Goal: Answer question/provide support: Share knowledge or assist other users

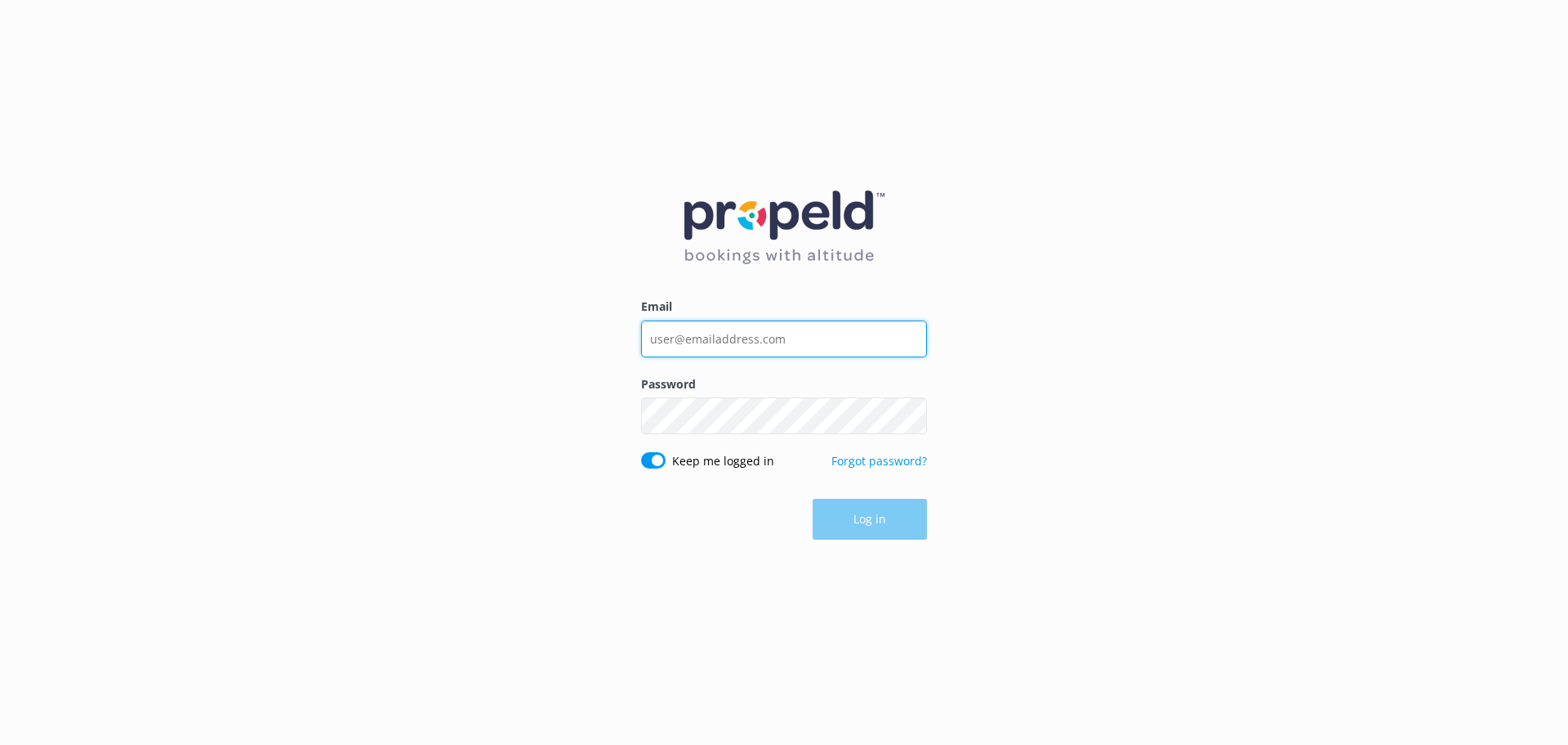
click at [683, 350] on input "Email" at bounding box center [784, 338] width 286 height 37
type input "[EMAIL_ADDRESS][DOMAIN_NAME]"
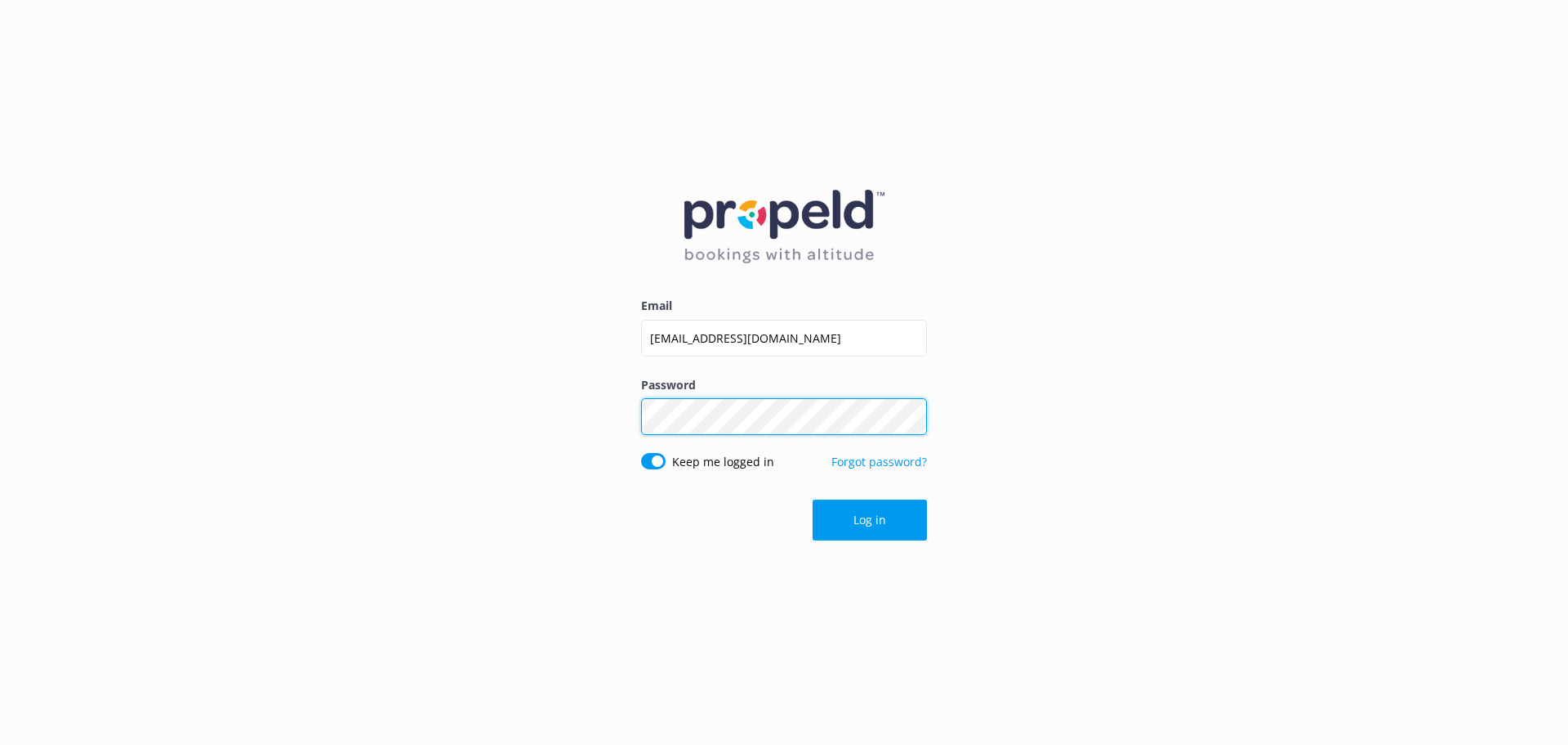
click button "Log in" at bounding box center [870, 520] width 114 height 41
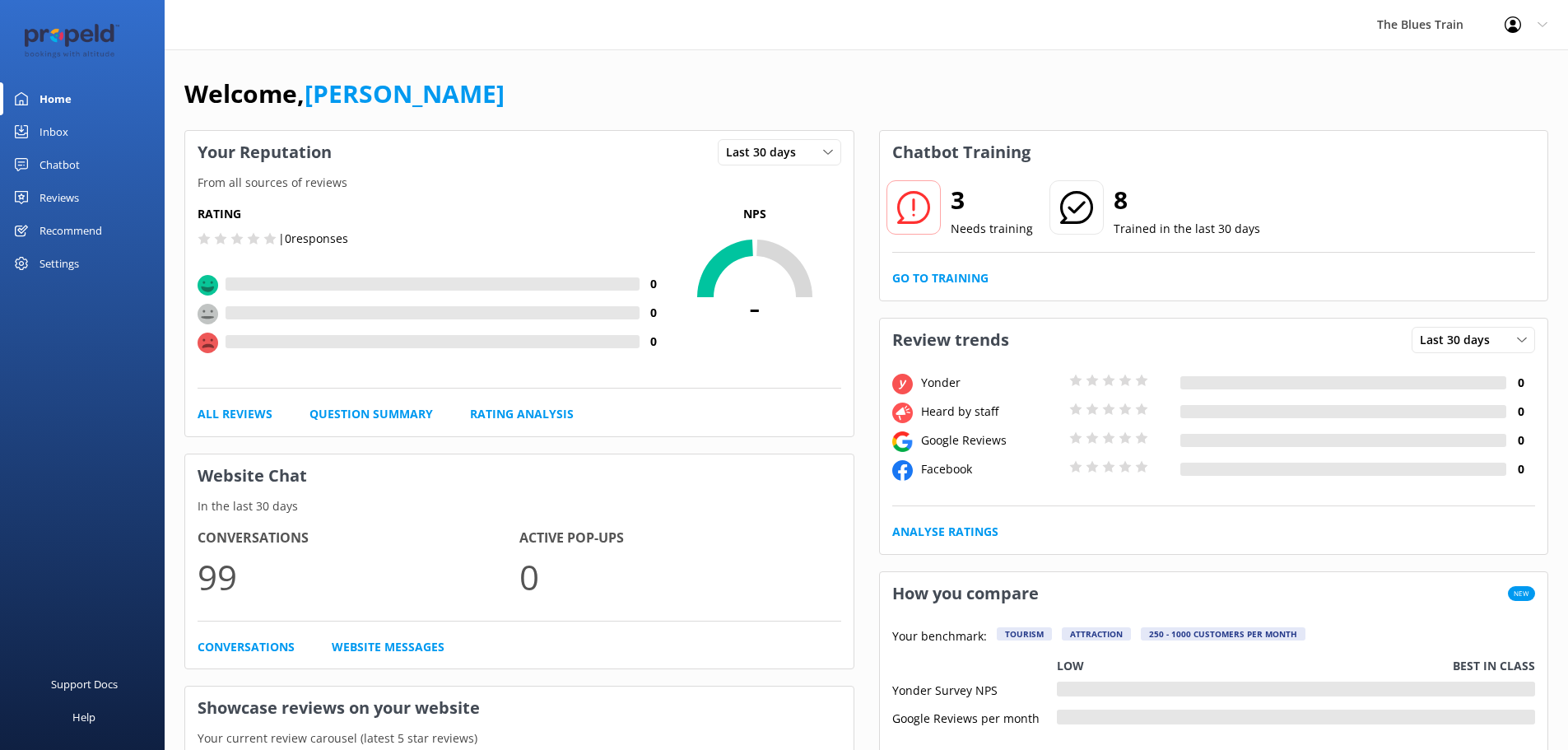
click at [90, 136] on link "Inbox" at bounding box center [82, 131] width 165 height 33
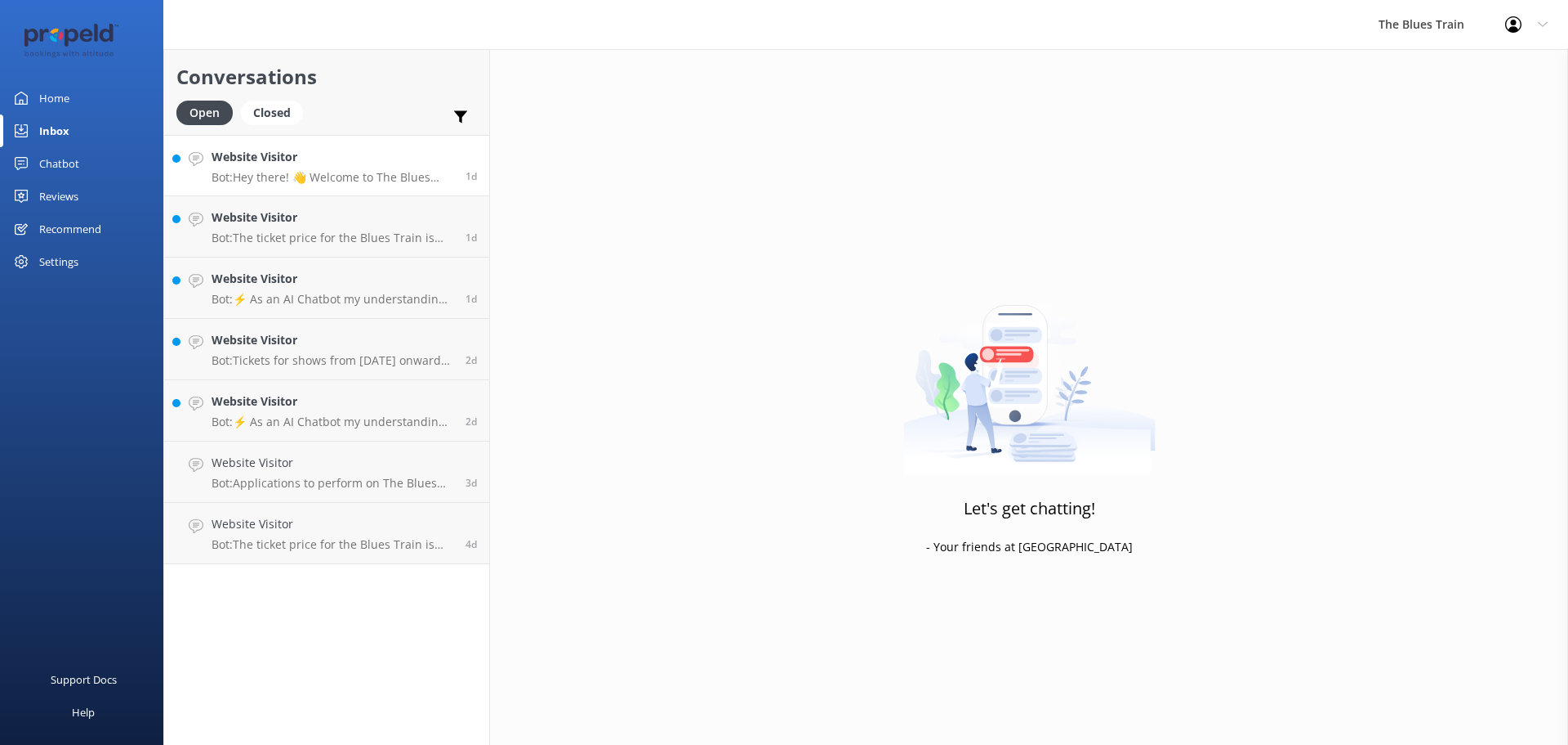
click at [352, 166] on h4 "Website Visitor" at bounding box center [332, 156] width 242 height 18
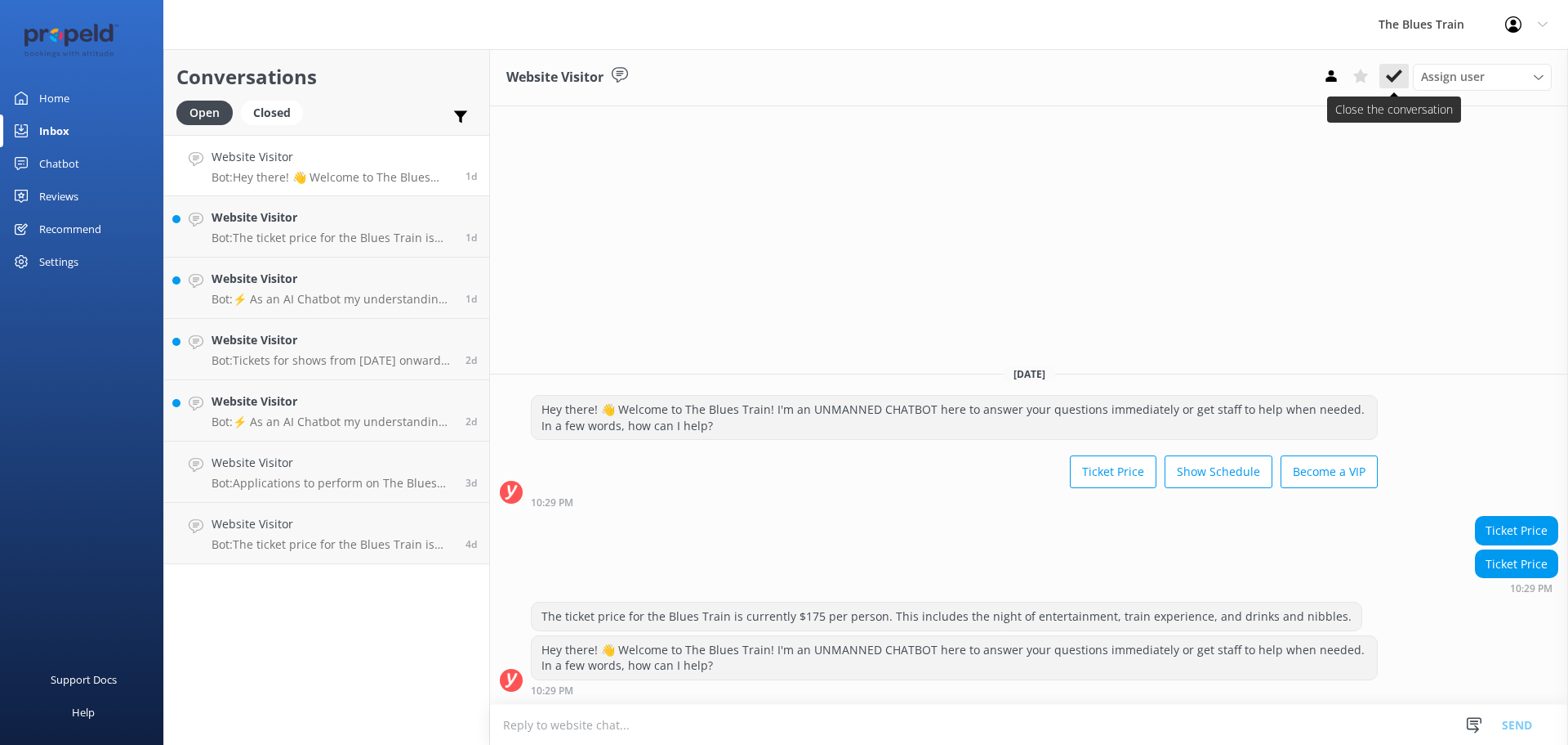
click at [1395, 74] on icon at bounding box center [1393, 76] width 16 height 16
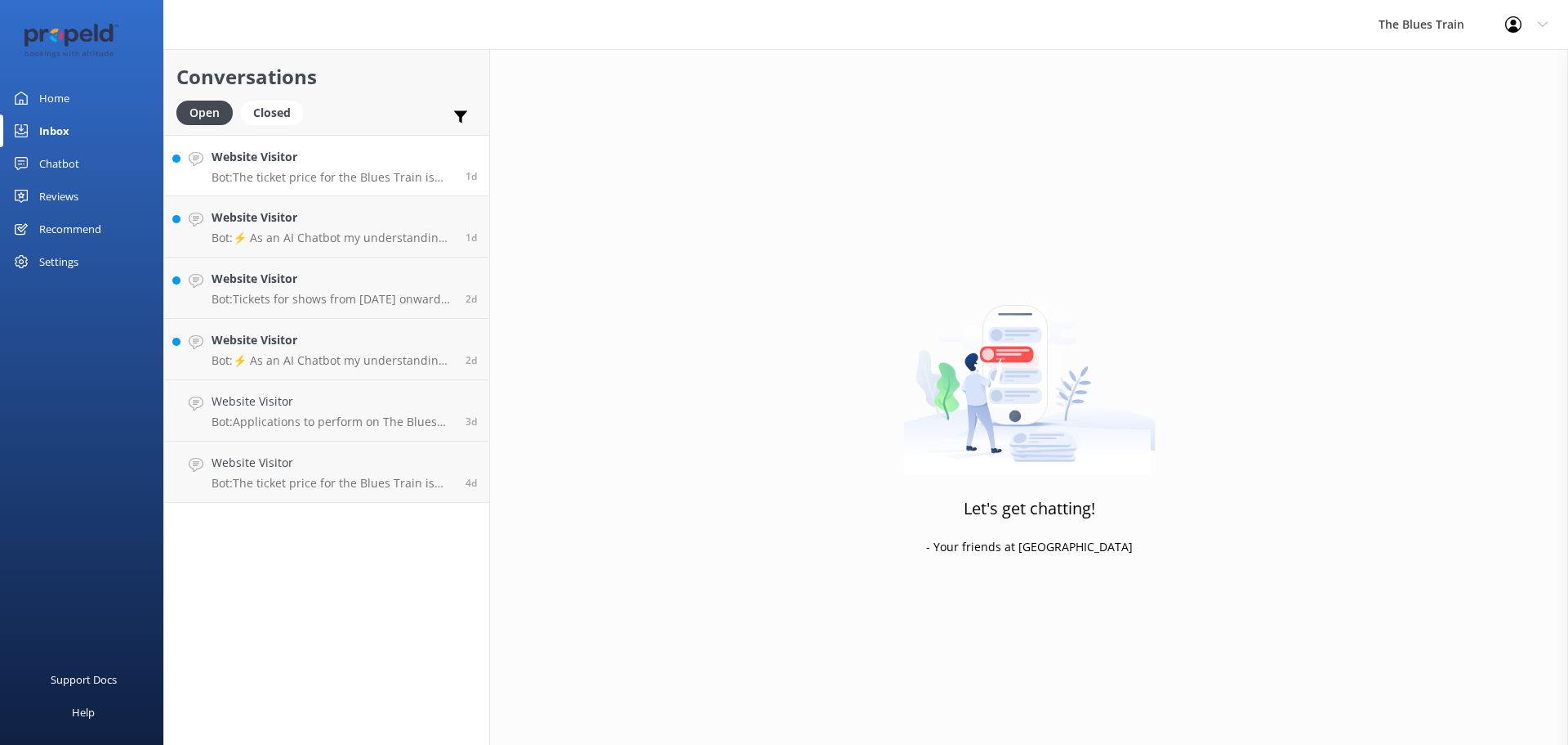
click at [353, 157] on h4 "Website Visitor" at bounding box center [332, 156] width 242 height 18
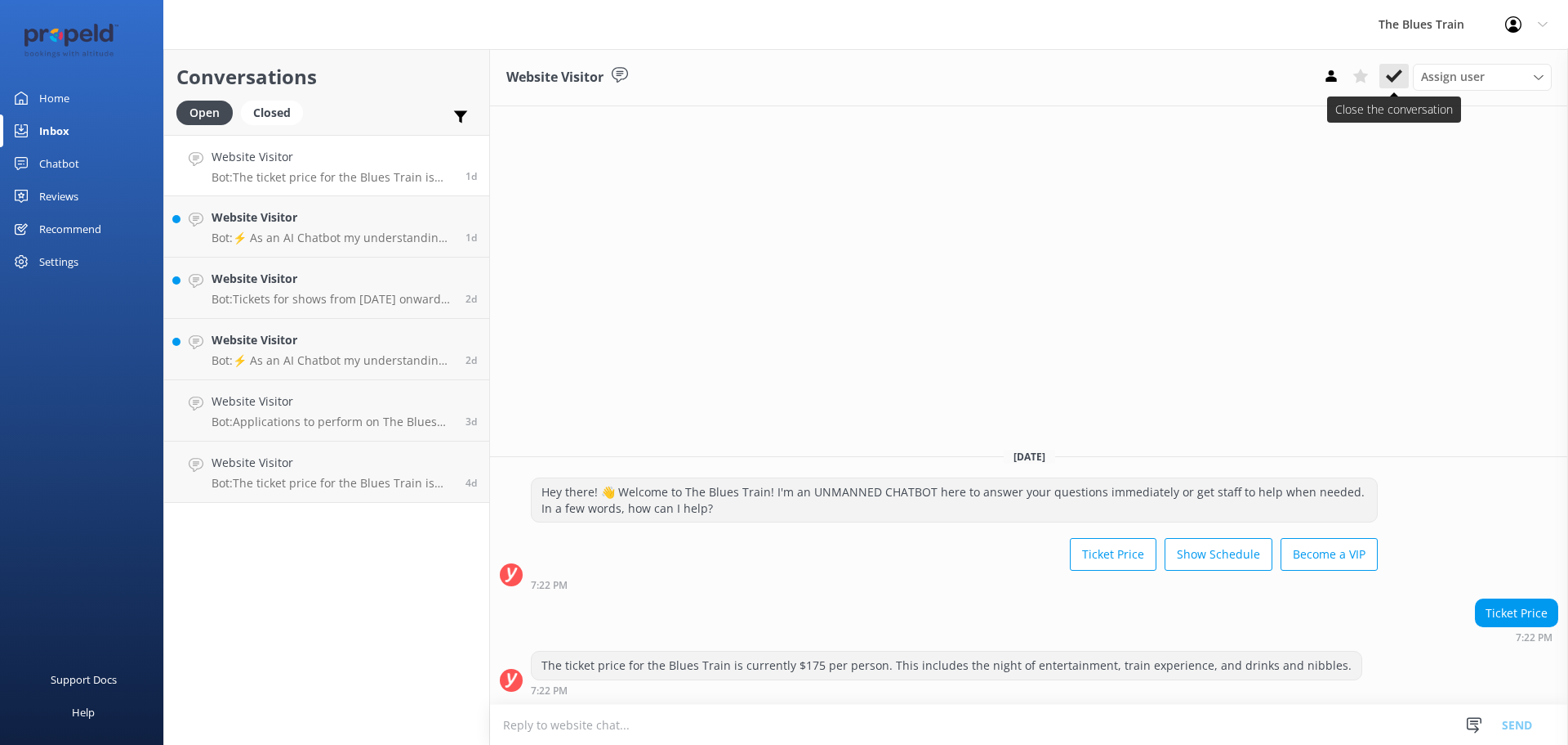
click at [1402, 81] on icon at bounding box center [1393, 76] width 16 height 16
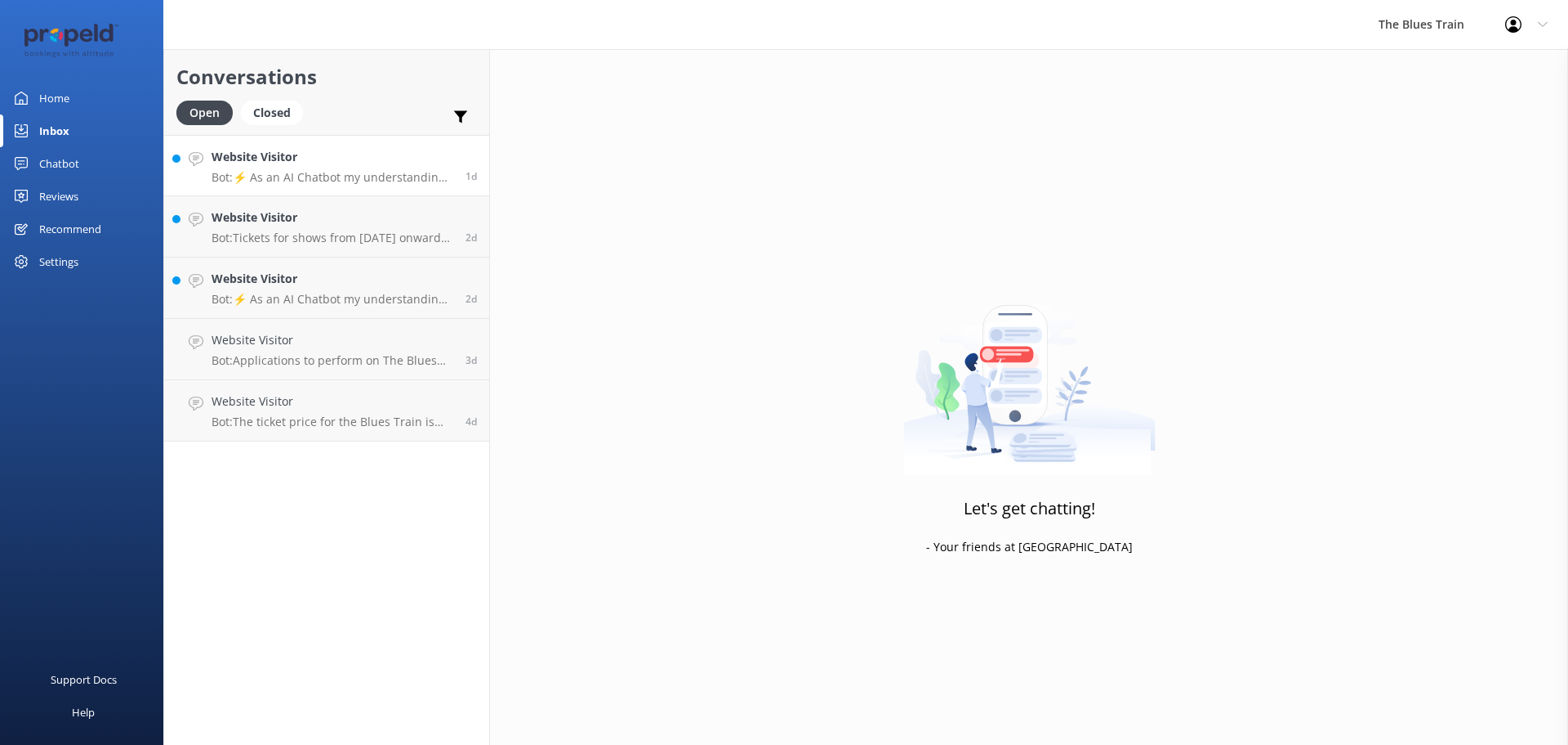
click at [334, 176] on p "Bot: ⚡ As an AI Chatbot my understanding of some questions is limited. Please r…" at bounding box center [332, 177] width 242 height 15
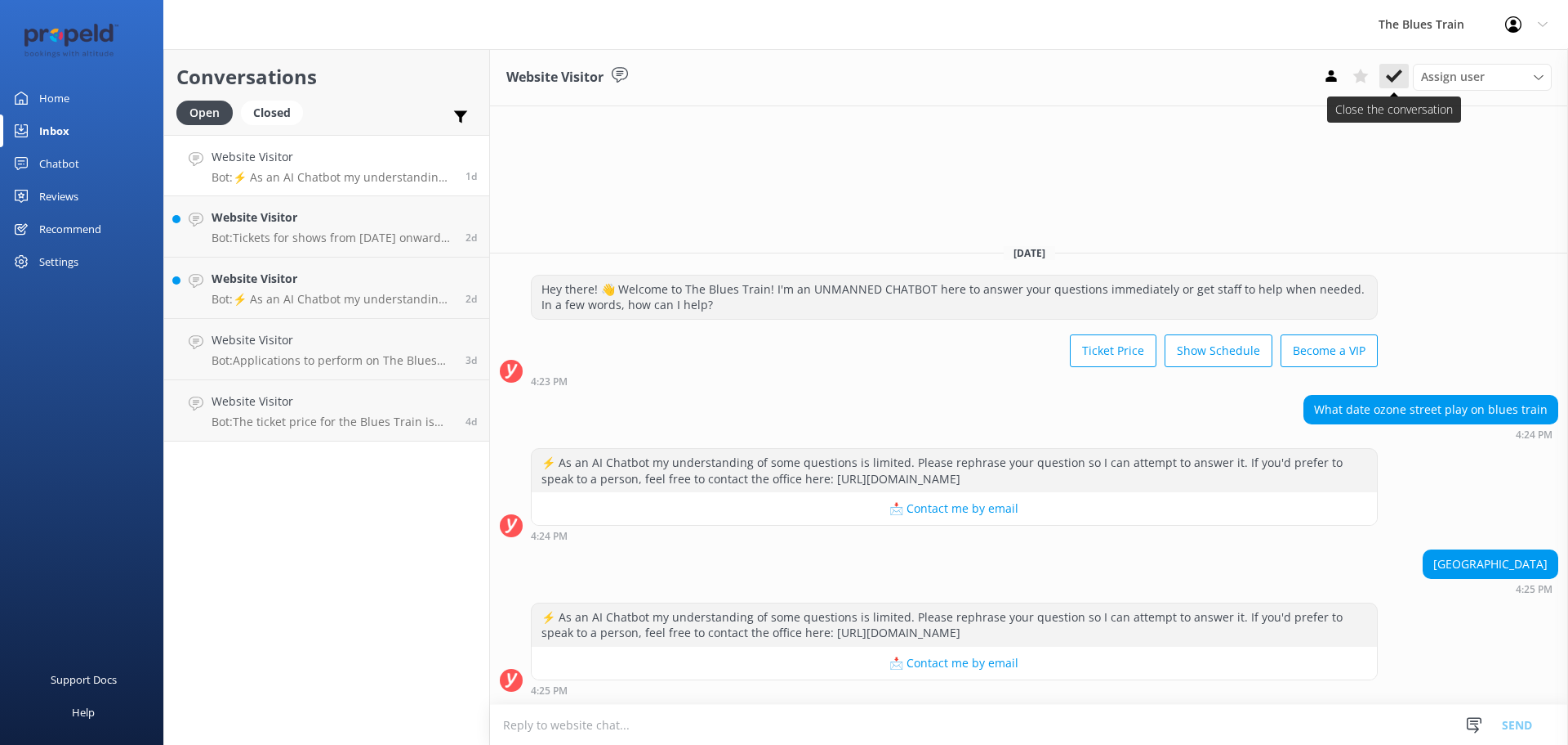
click at [1394, 81] on icon at bounding box center [1393, 76] width 16 height 16
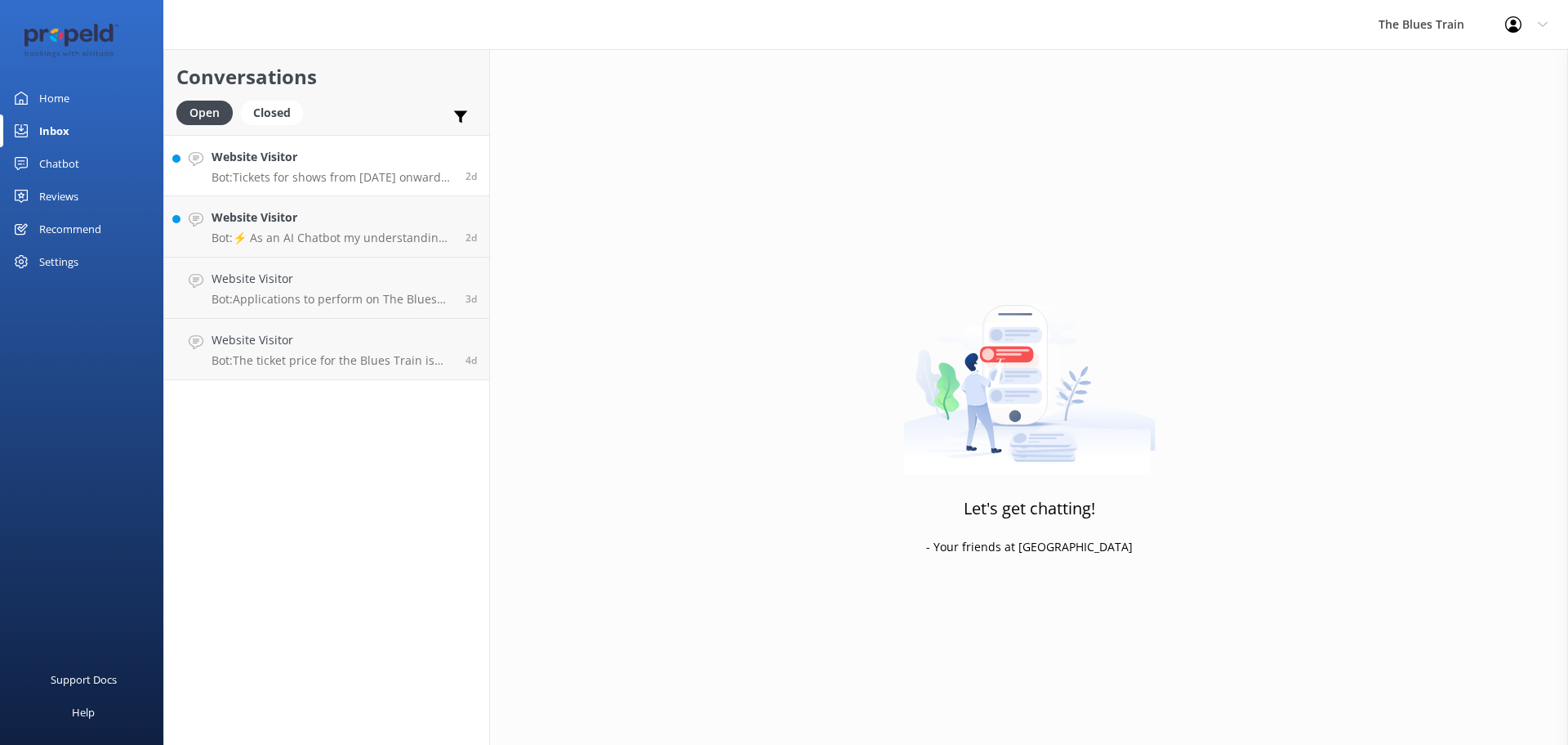
click at [345, 176] on p "Bot: Tickets for shows from [DATE] onwards will be announced in late 2025." at bounding box center [332, 177] width 242 height 15
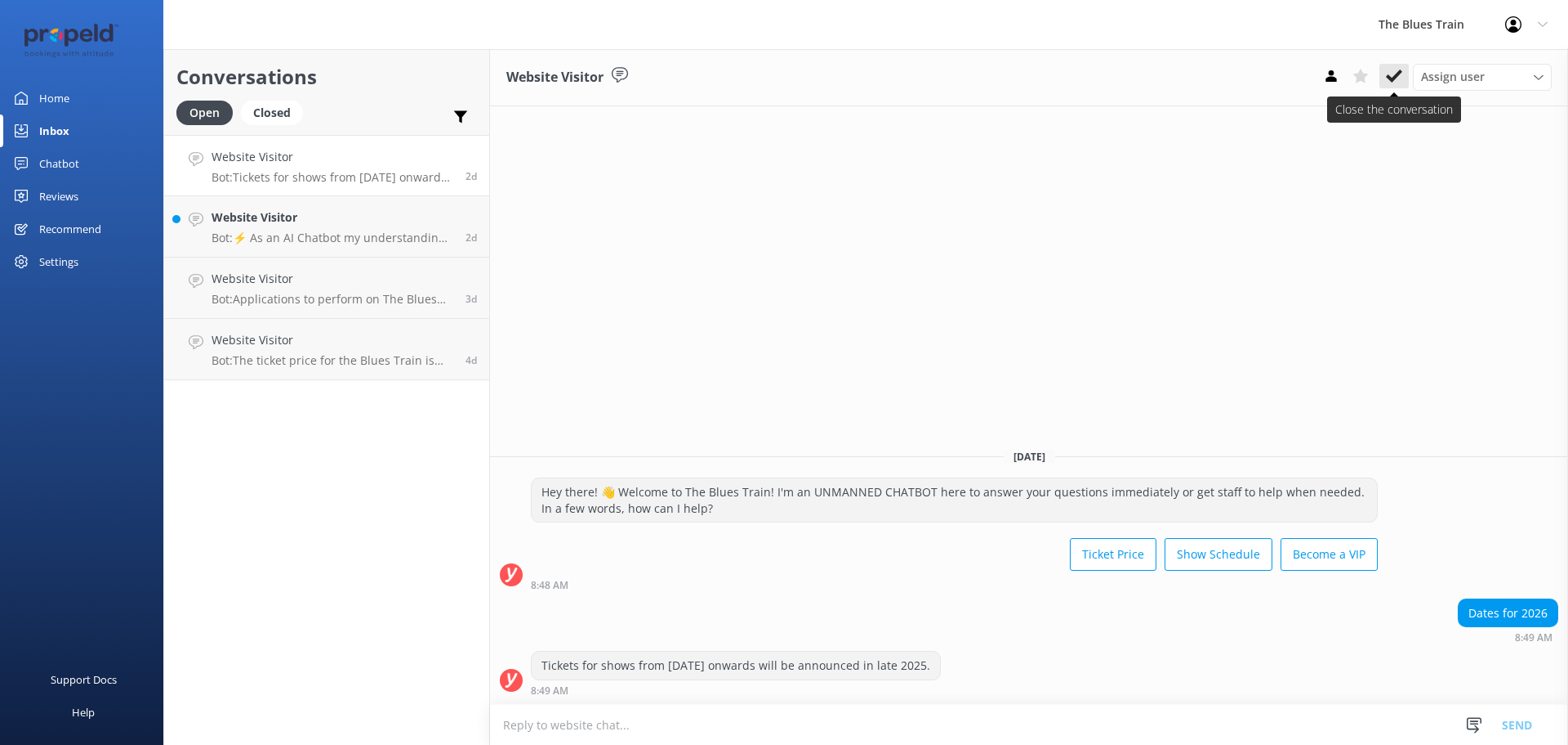
click at [1388, 81] on icon at bounding box center [1393, 76] width 16 height 16
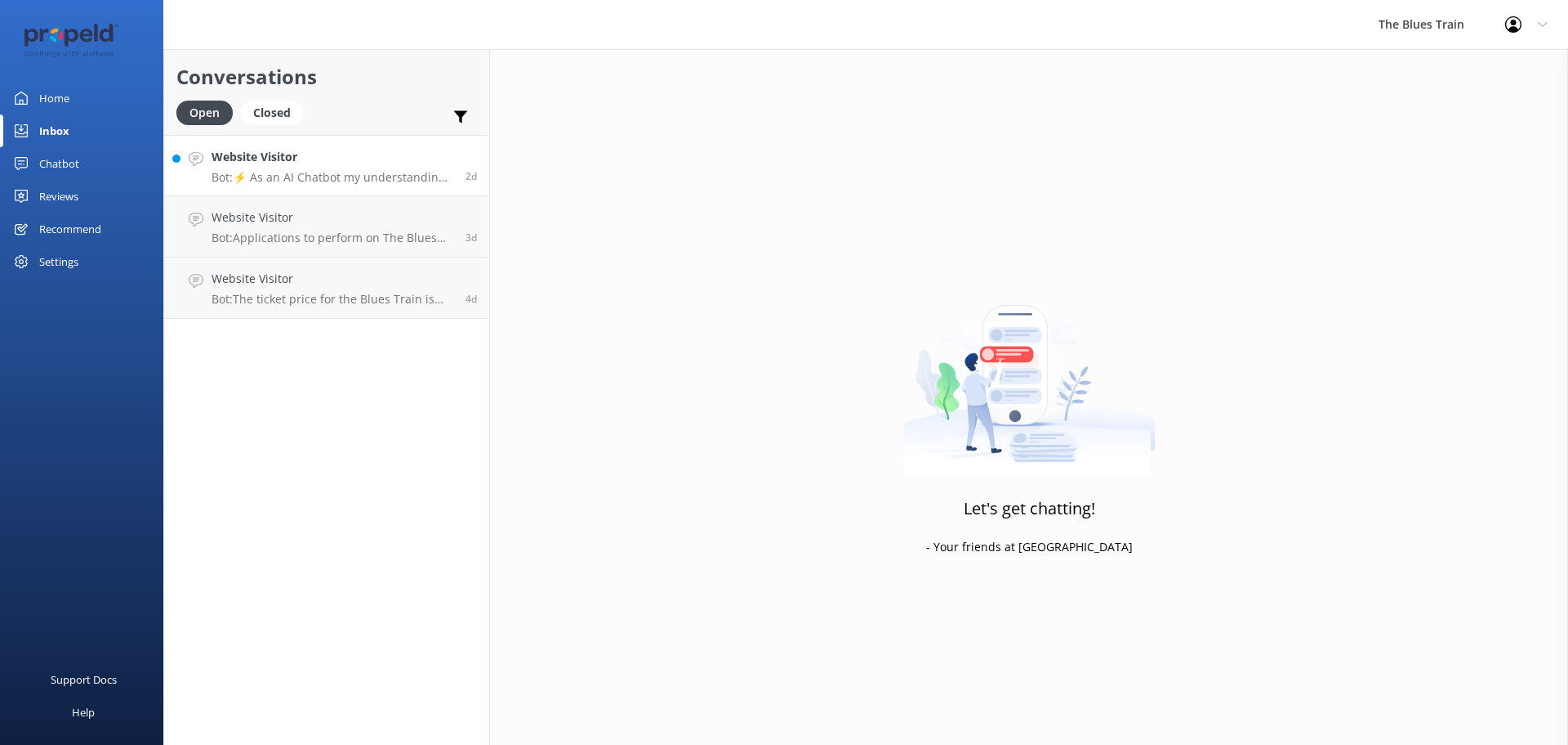
click at [337, 153] on h4 "Website Visitor" at bounding box center [332, 156] width 242 height 18
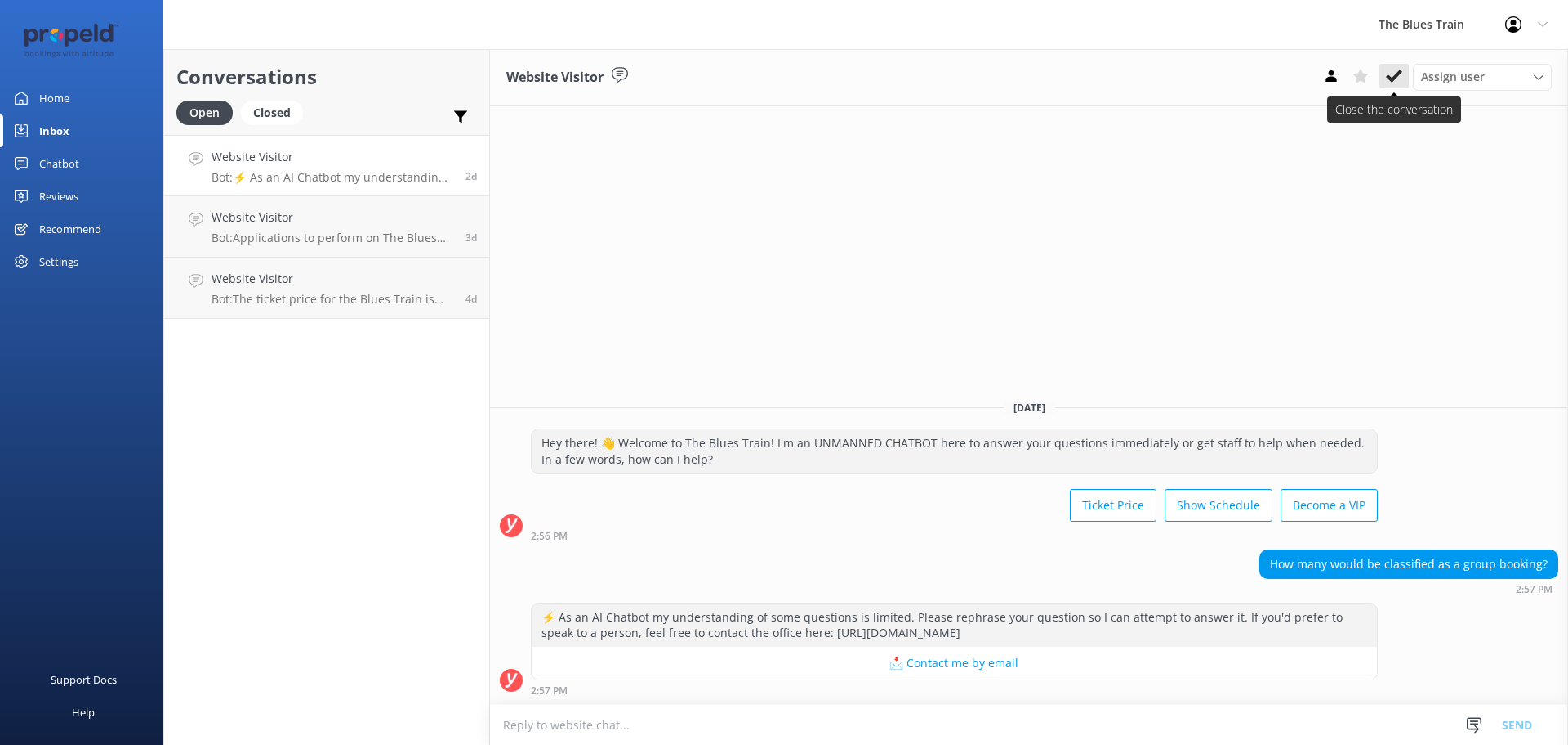
click at [1400, 70] on icon at bounding box center [1393, 76] width 16 height 16
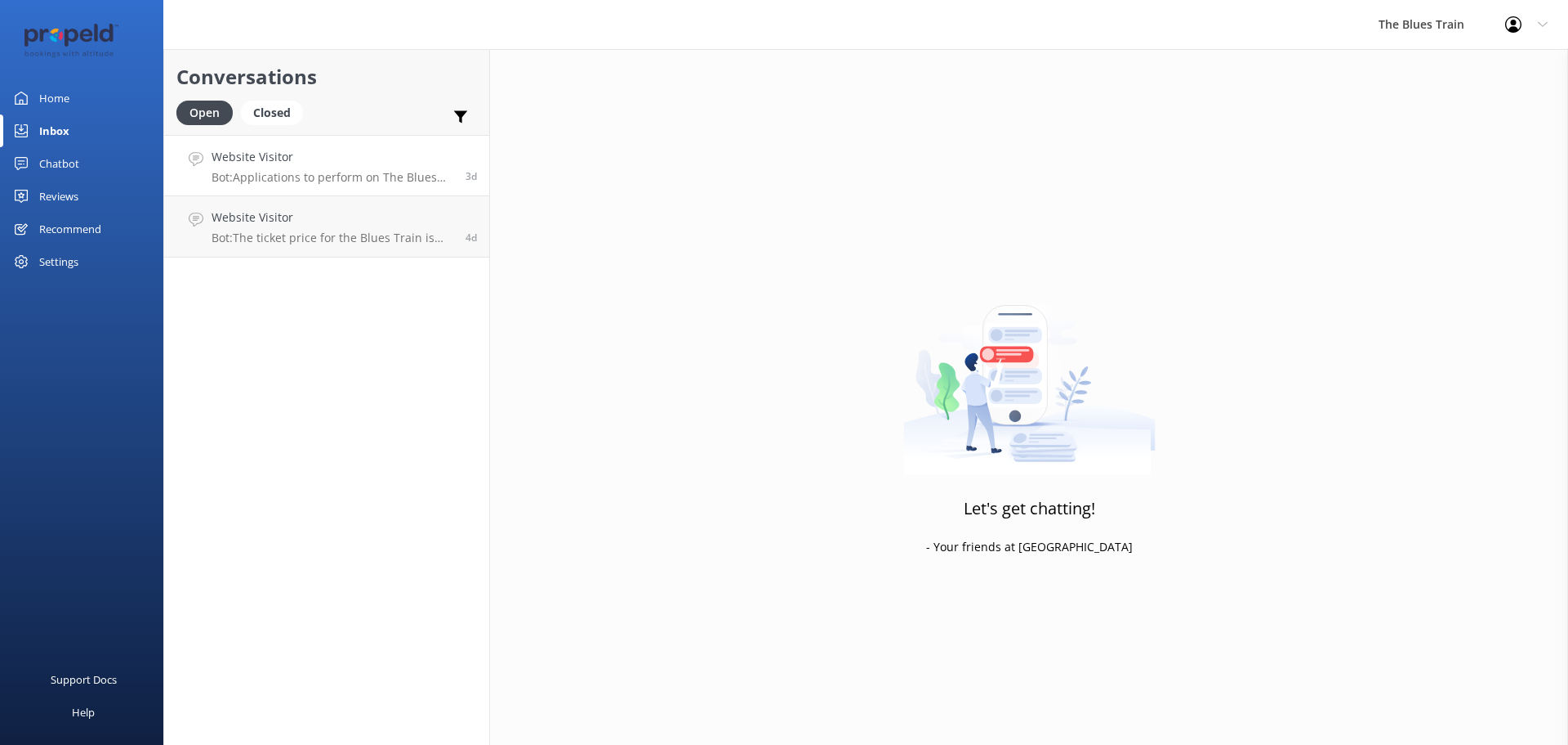
click at [295, 155] on h4 "Website Visitor" at bounding box center [332, 156] width 242 height 18
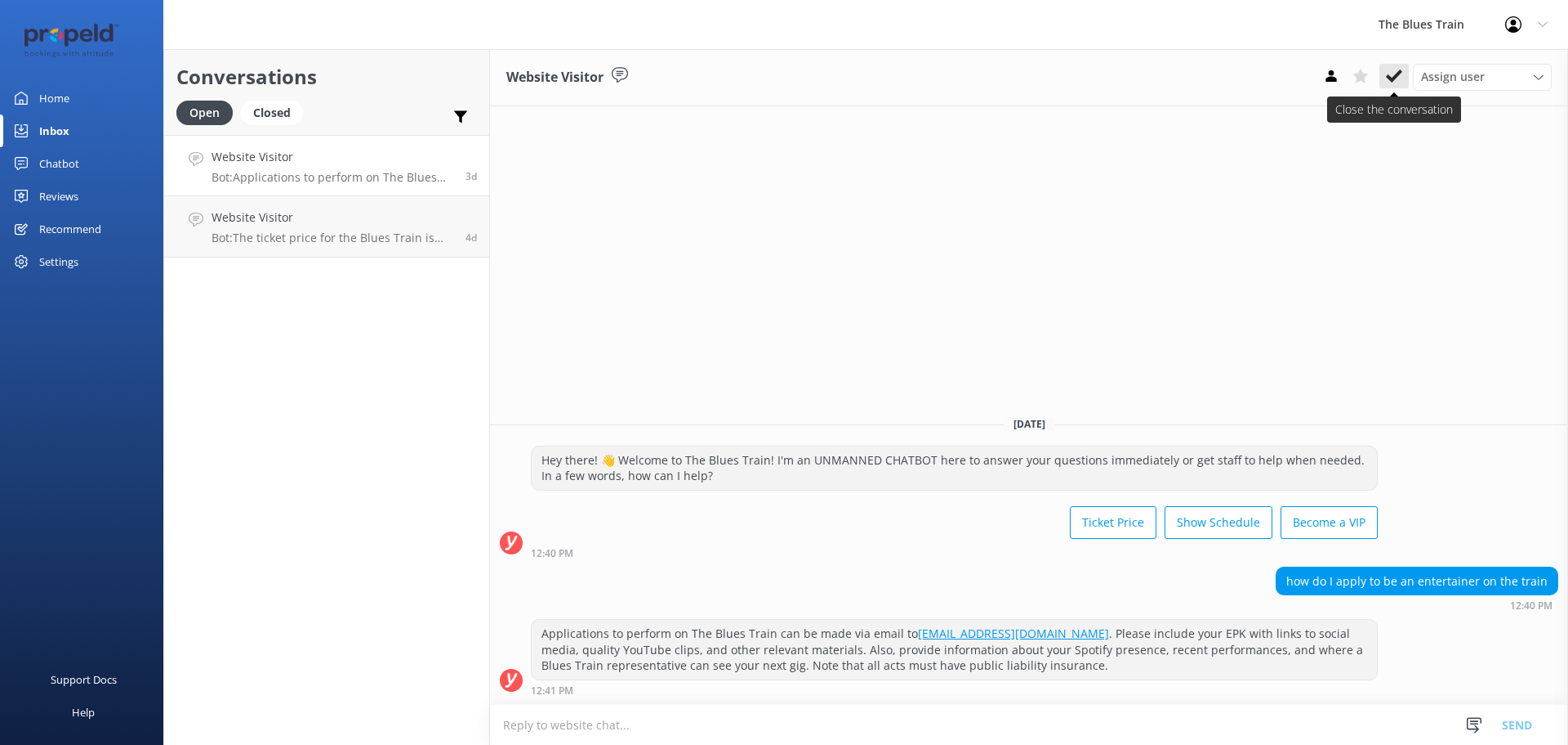
click at [1401, 72] on use at bounding box center [1393, 76] width 16 height 13
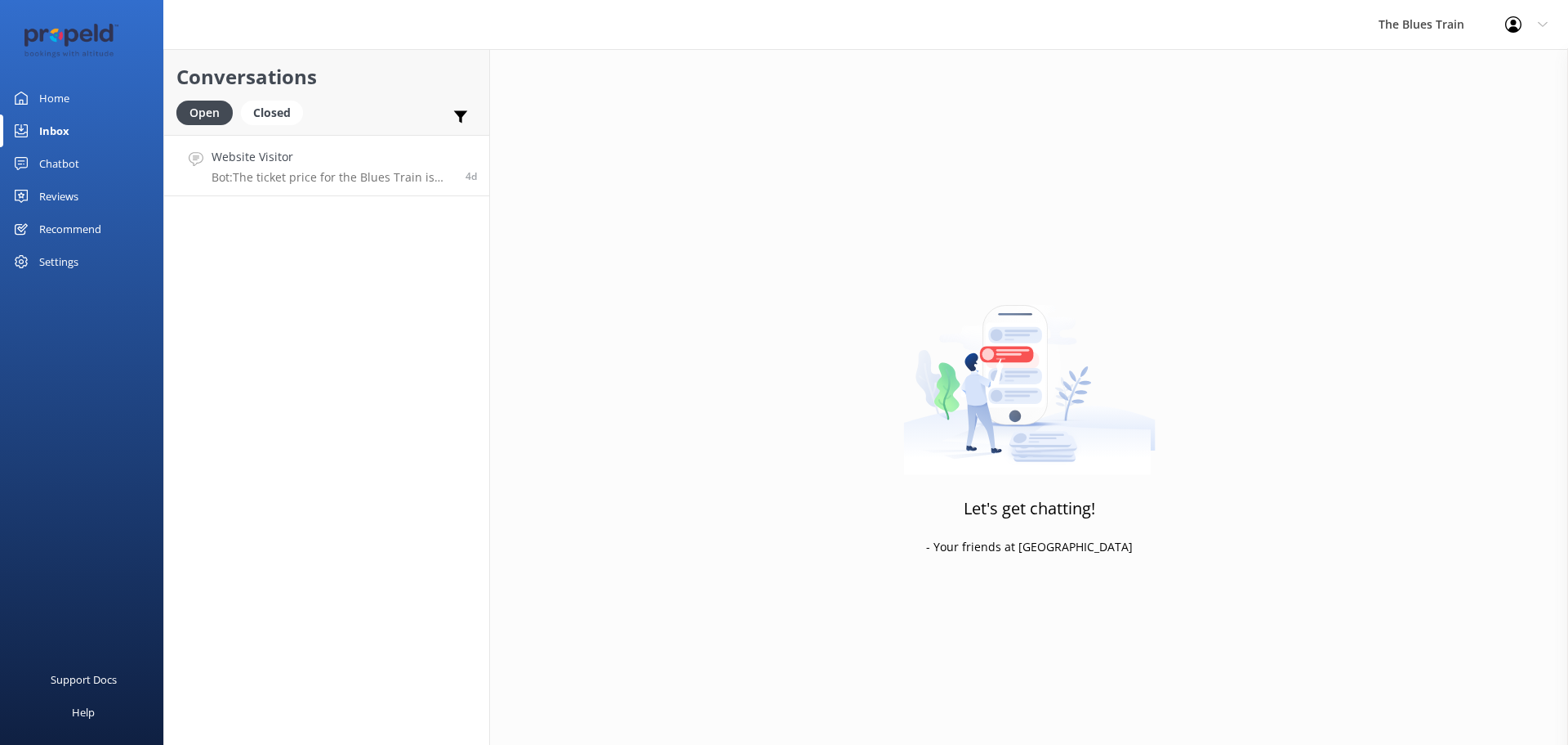
click at [370, 177] on p "Bot: The ticket price for the Blues Train is currently $175 per person. This in…" at bounding box center [332, 177] width 242 height 15
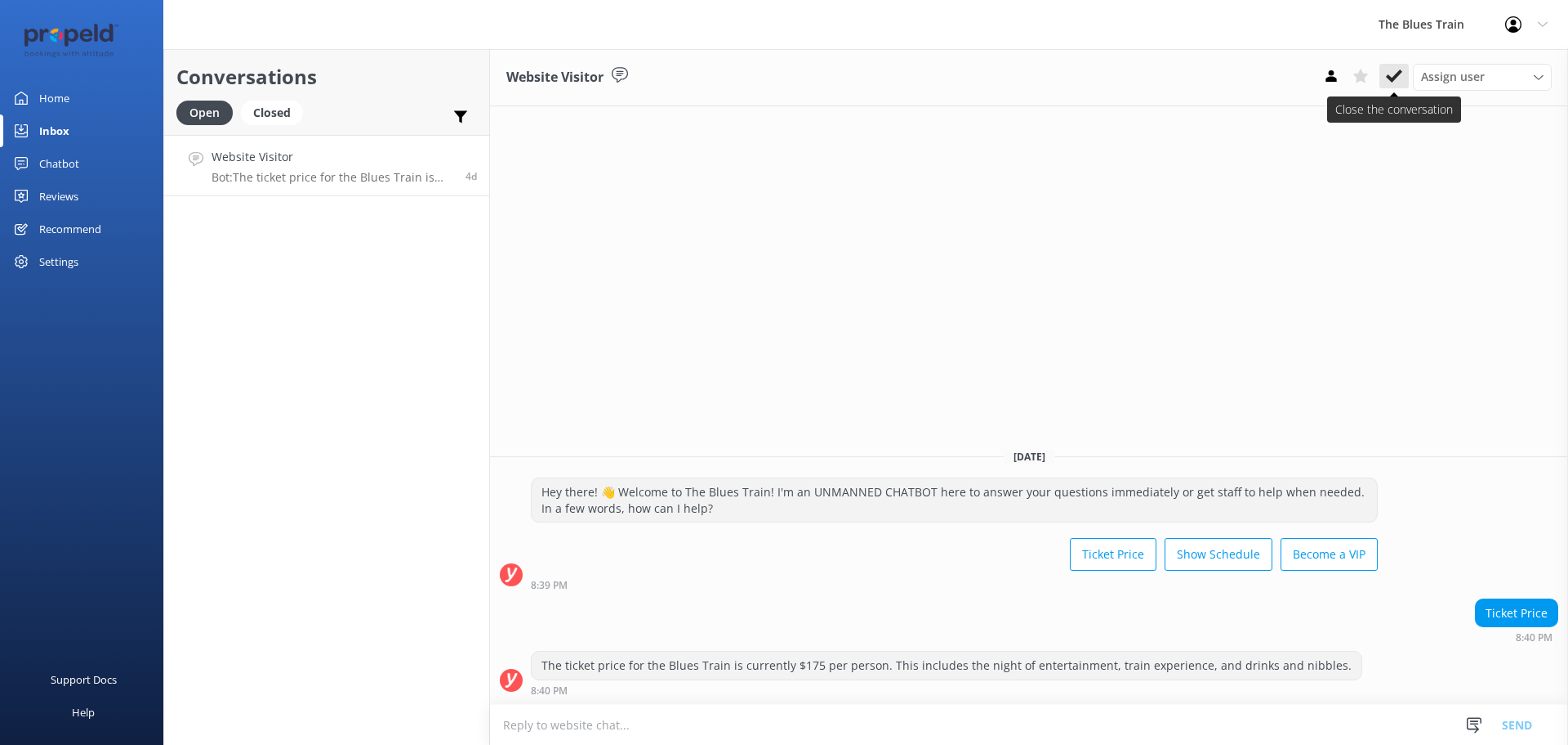
click at [1393, 80] on use at bounding box center [1393, 76] width 16 height 13
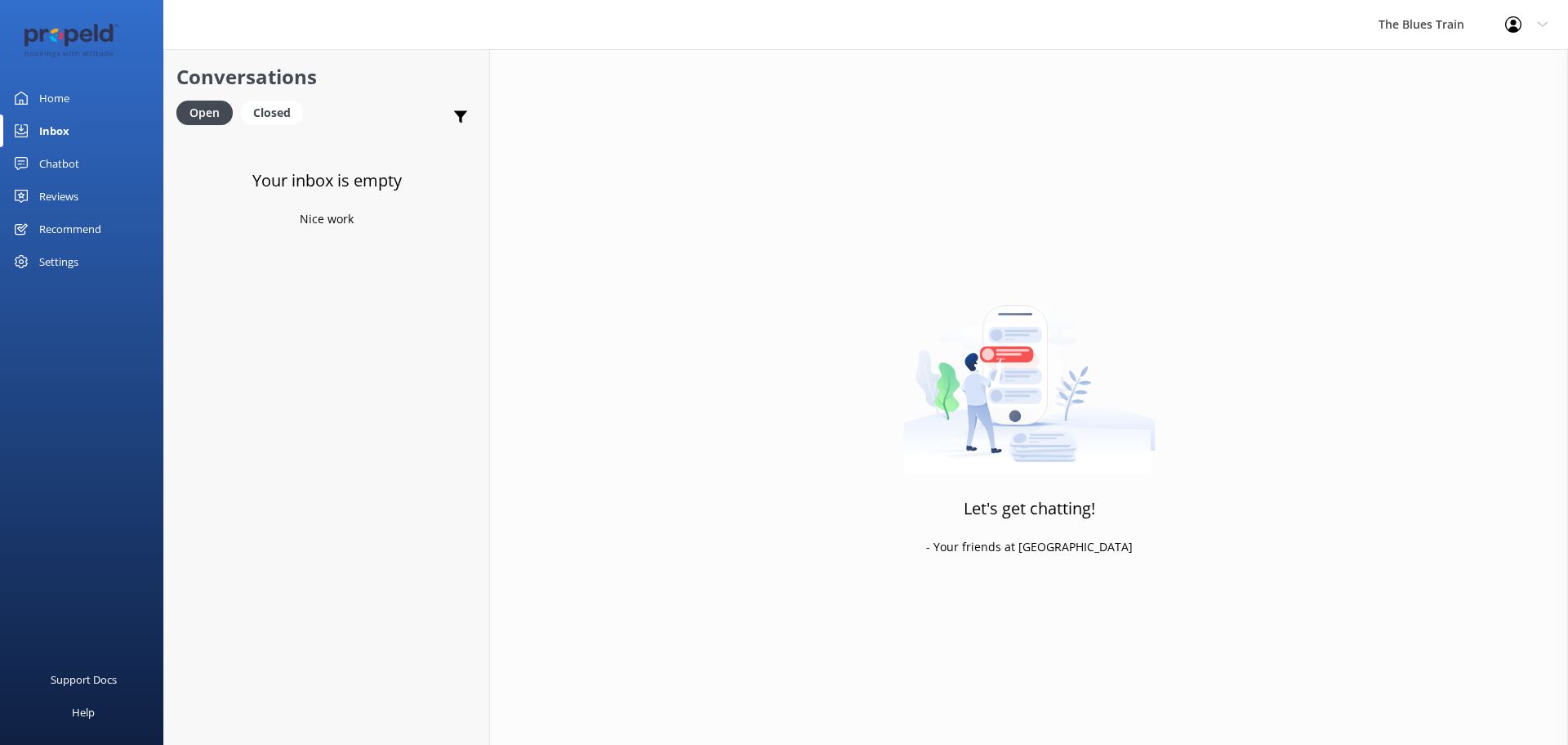
click at [81, 106] on link "Home" at bounding box center [81, 97] width 164 height 33
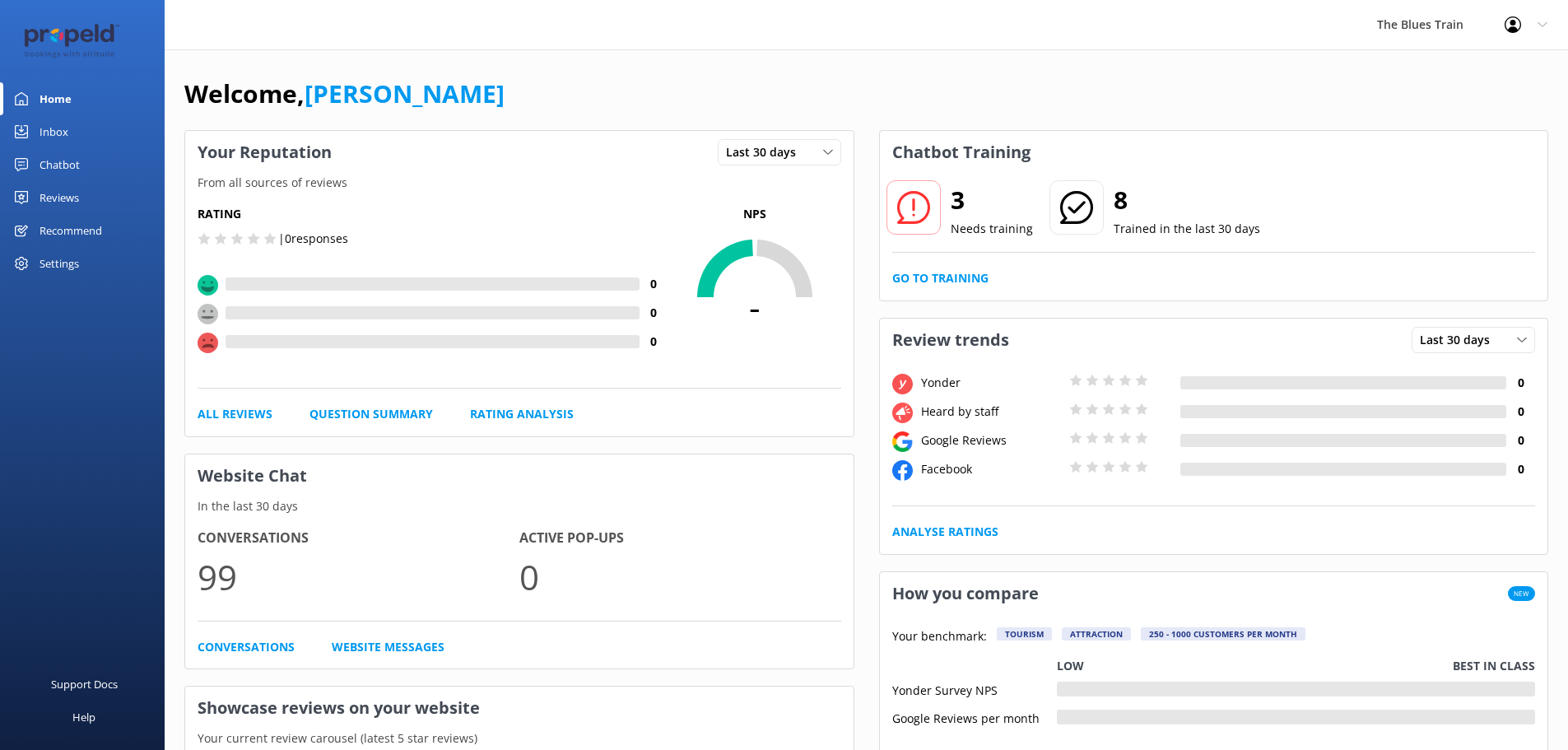
click at [97, 167] on link "Chatbot" at bounding box center [82, 164] width 165 height 33
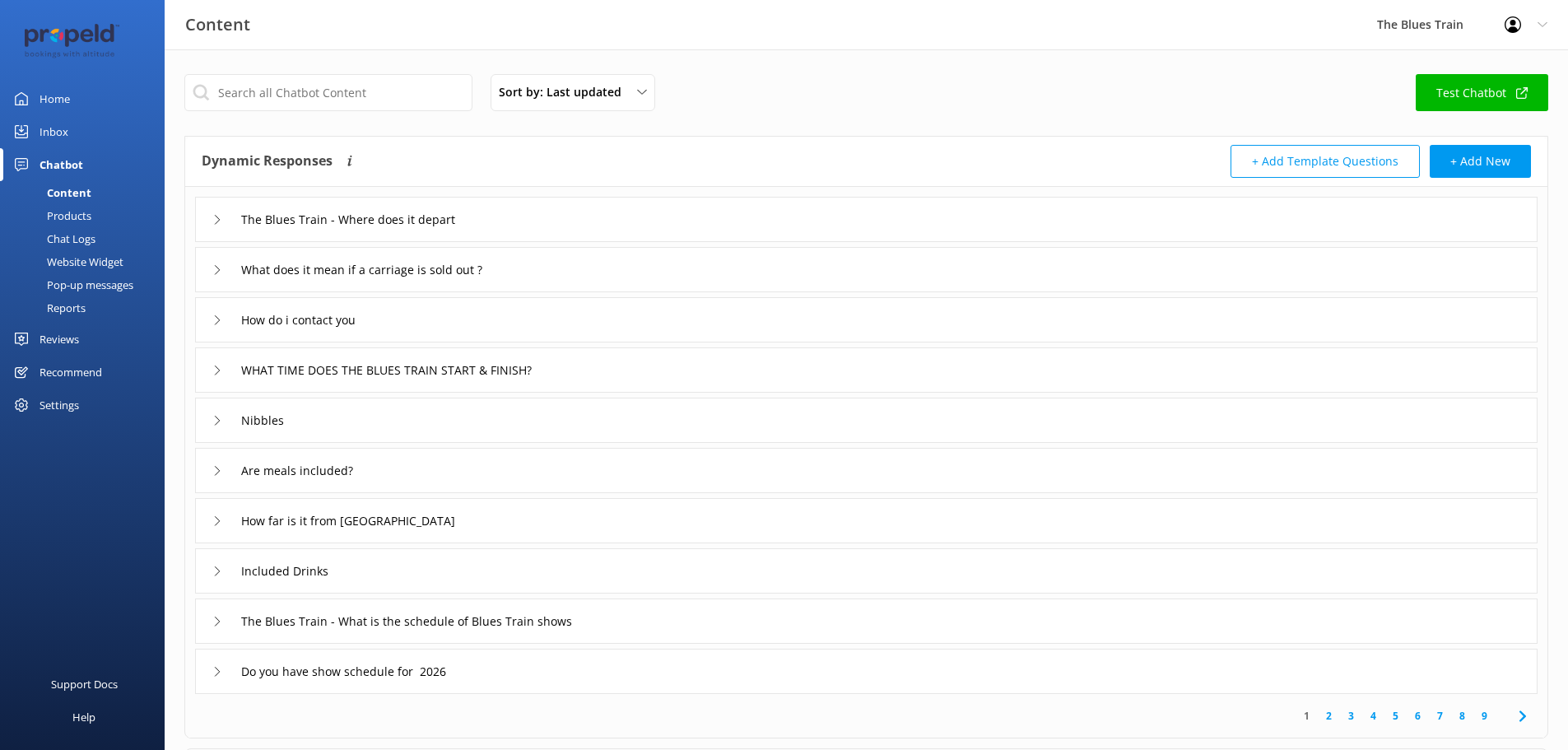
click at [90, 234] on div "Chat Logs" at bounding box center [52, 238] width 85 height 23
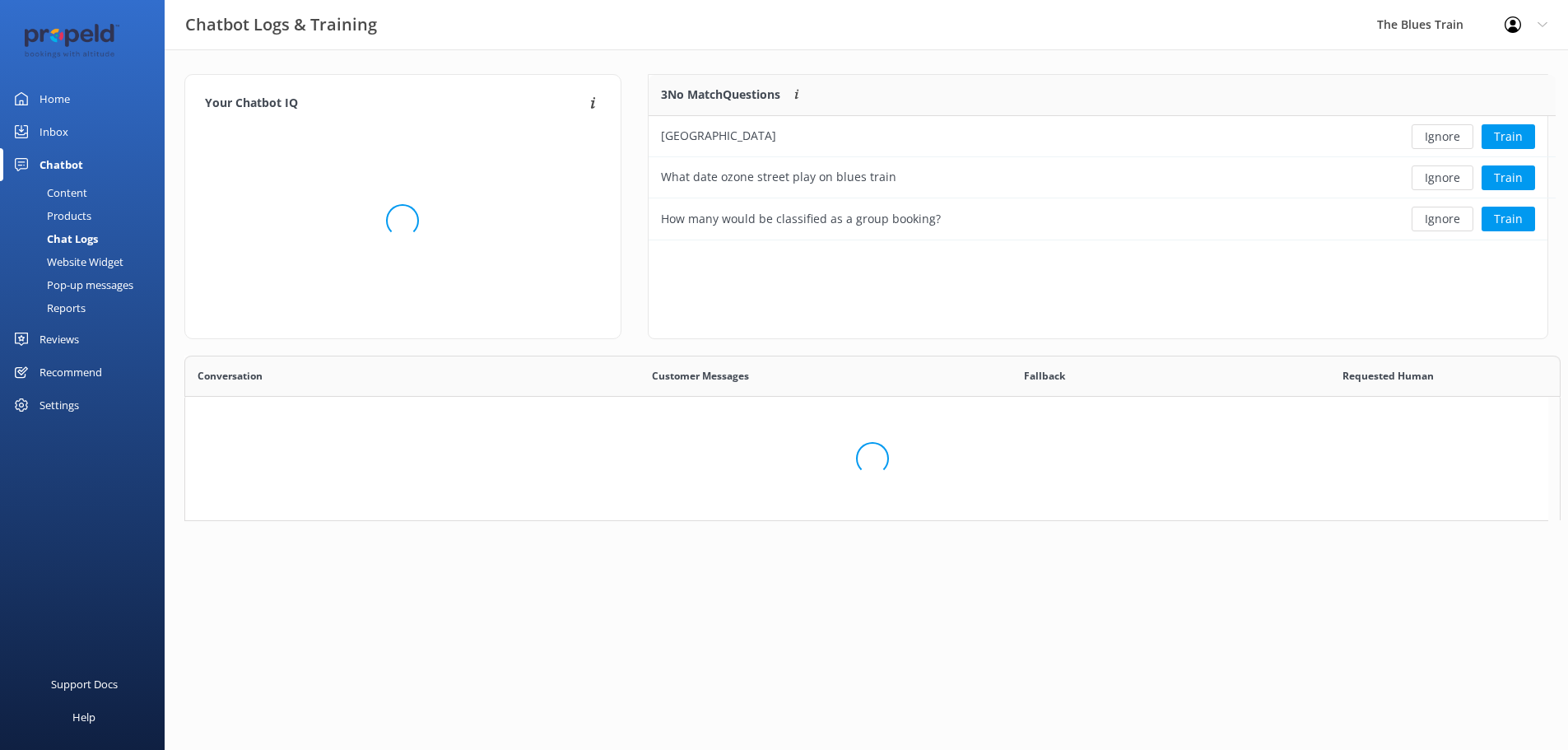
scroll to position [153, 886]
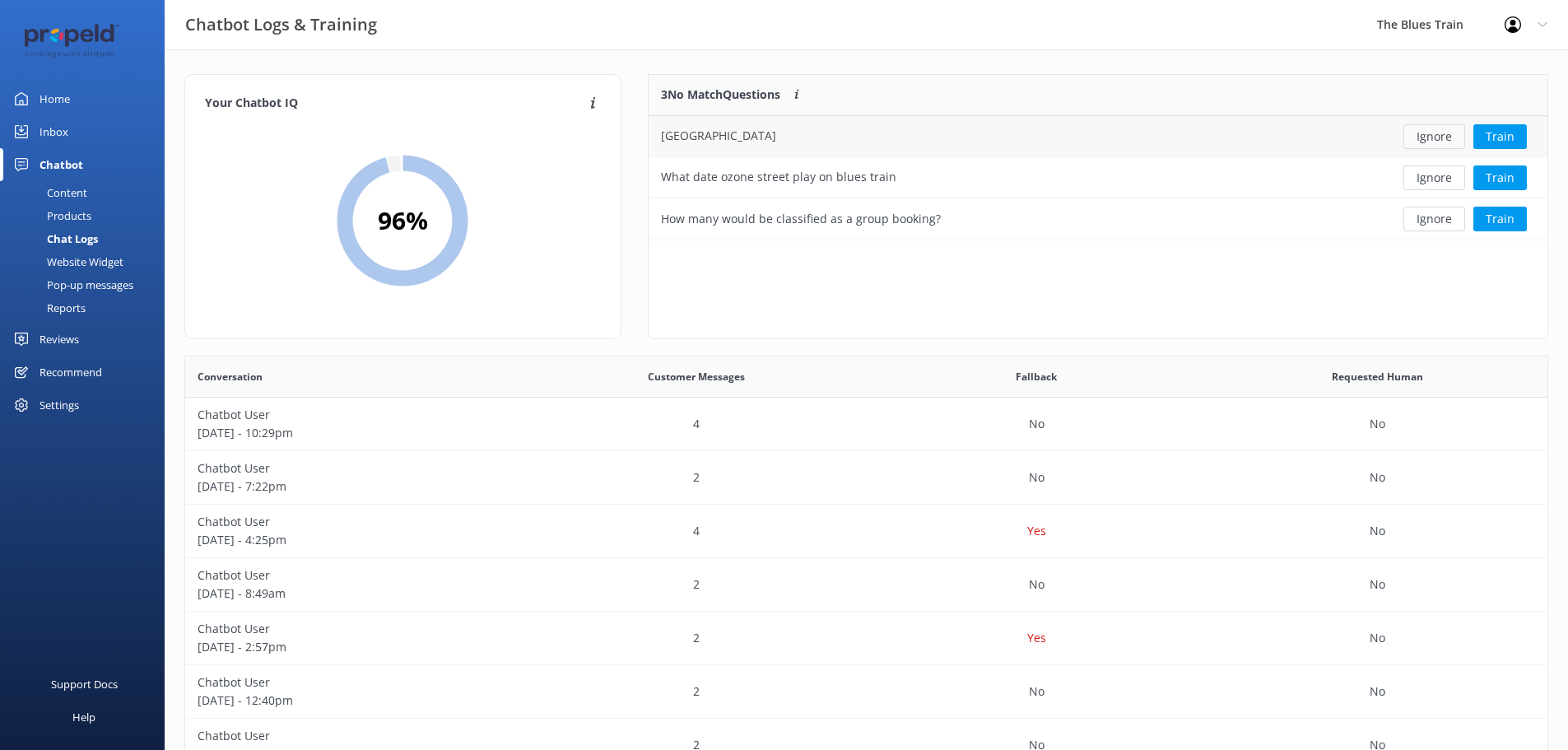
click at [1422, 135] on button "Ignore" at bounding box center [1434, 136] width 62 height 25
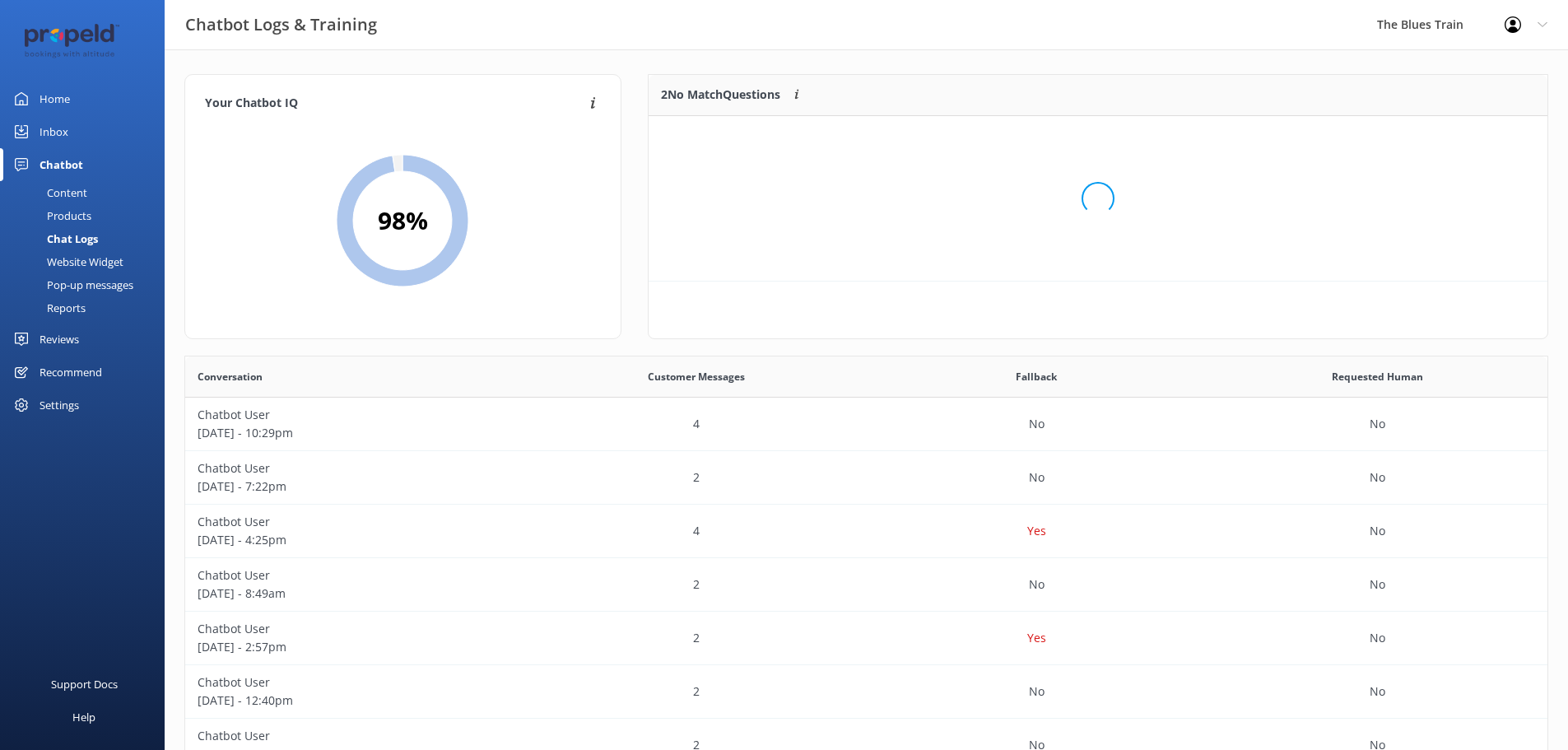
scroll to position [112, 886]
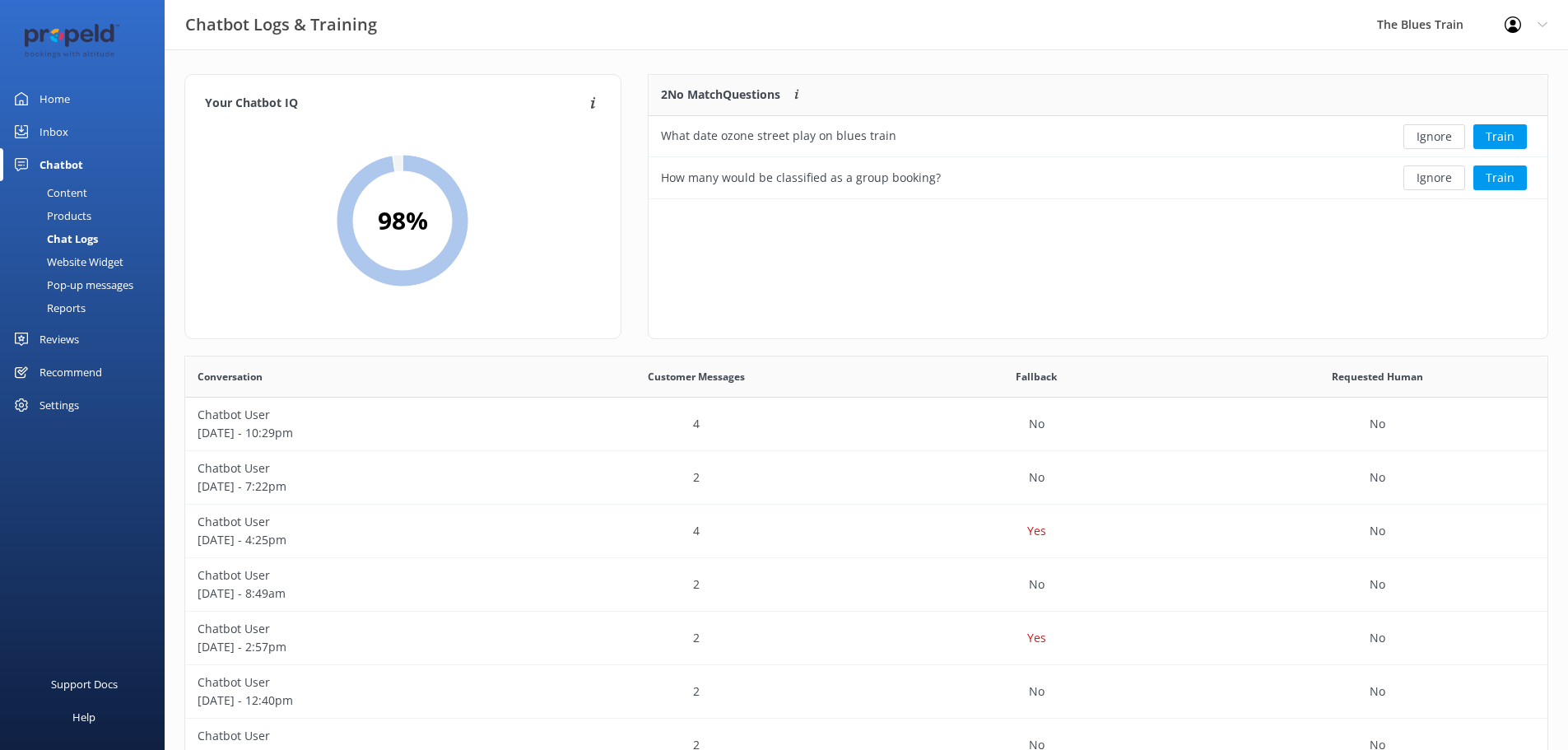
click at [1427, 134] on button "Ignore" at bounding box center [1434, 136] width 62 height 25
click at [1495, 124] on button "Train" at bounding box center [1499, 136] width 53 height 25
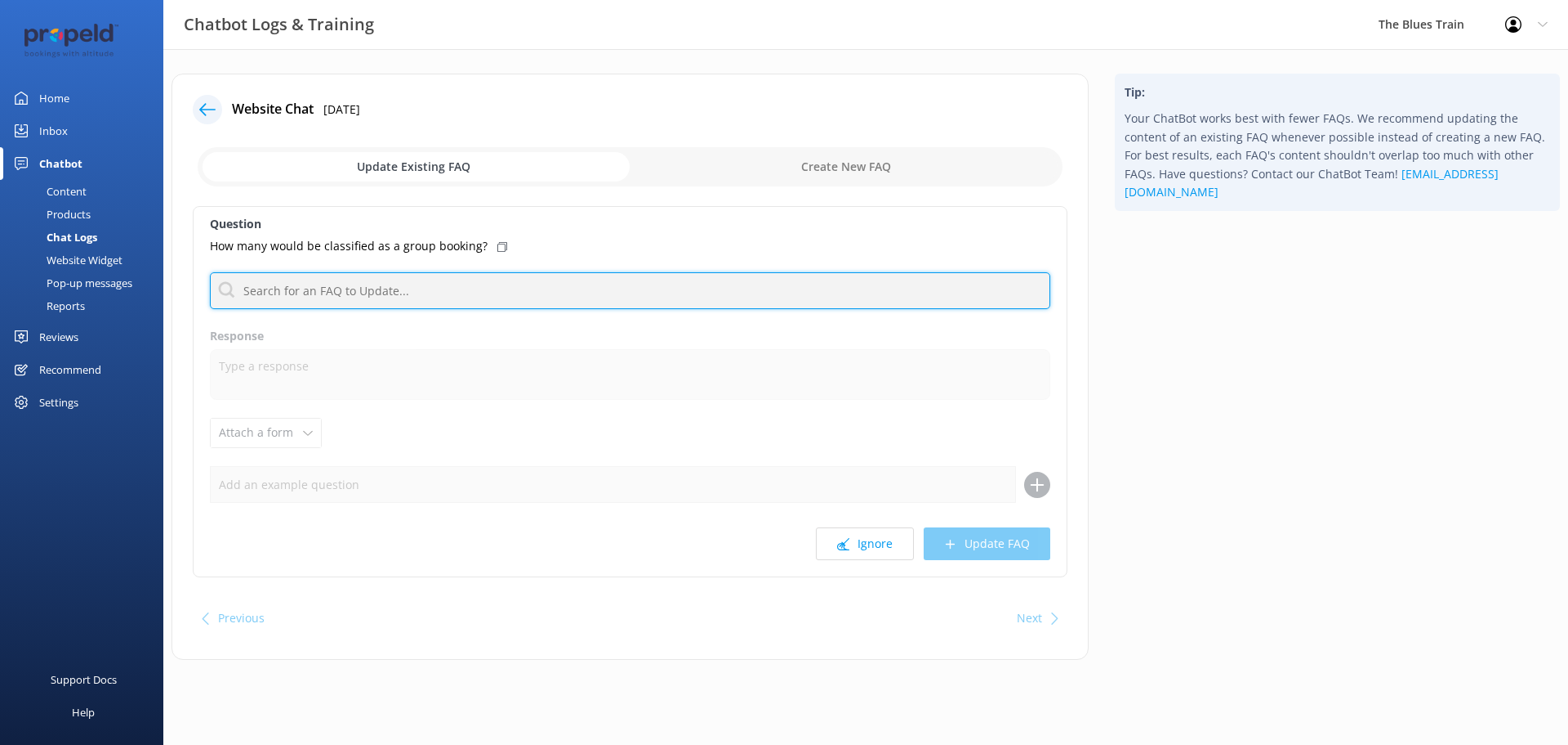
click at [565, 291] on input "text" at bounding box center [630, 291] width 840 height 37
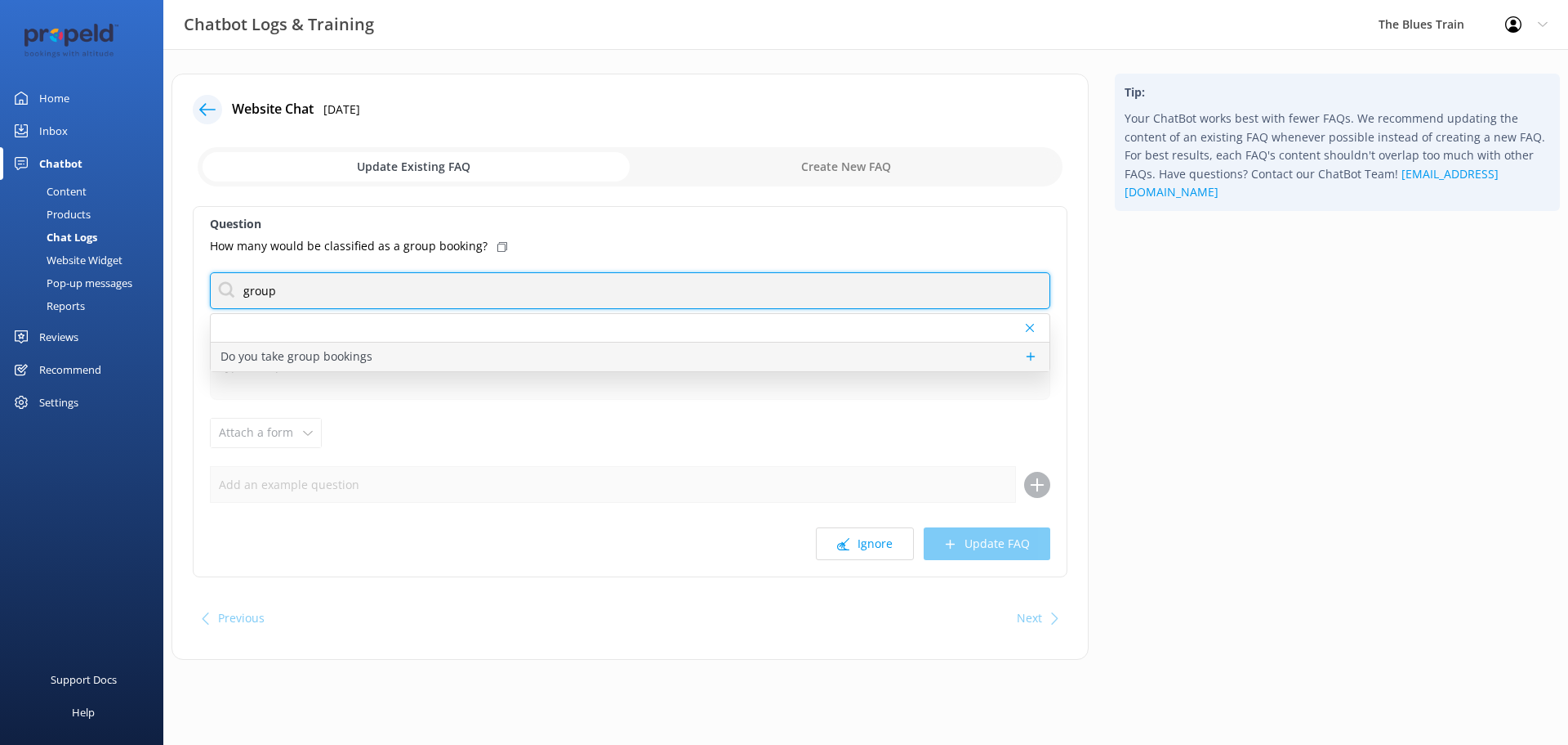
type input "group"
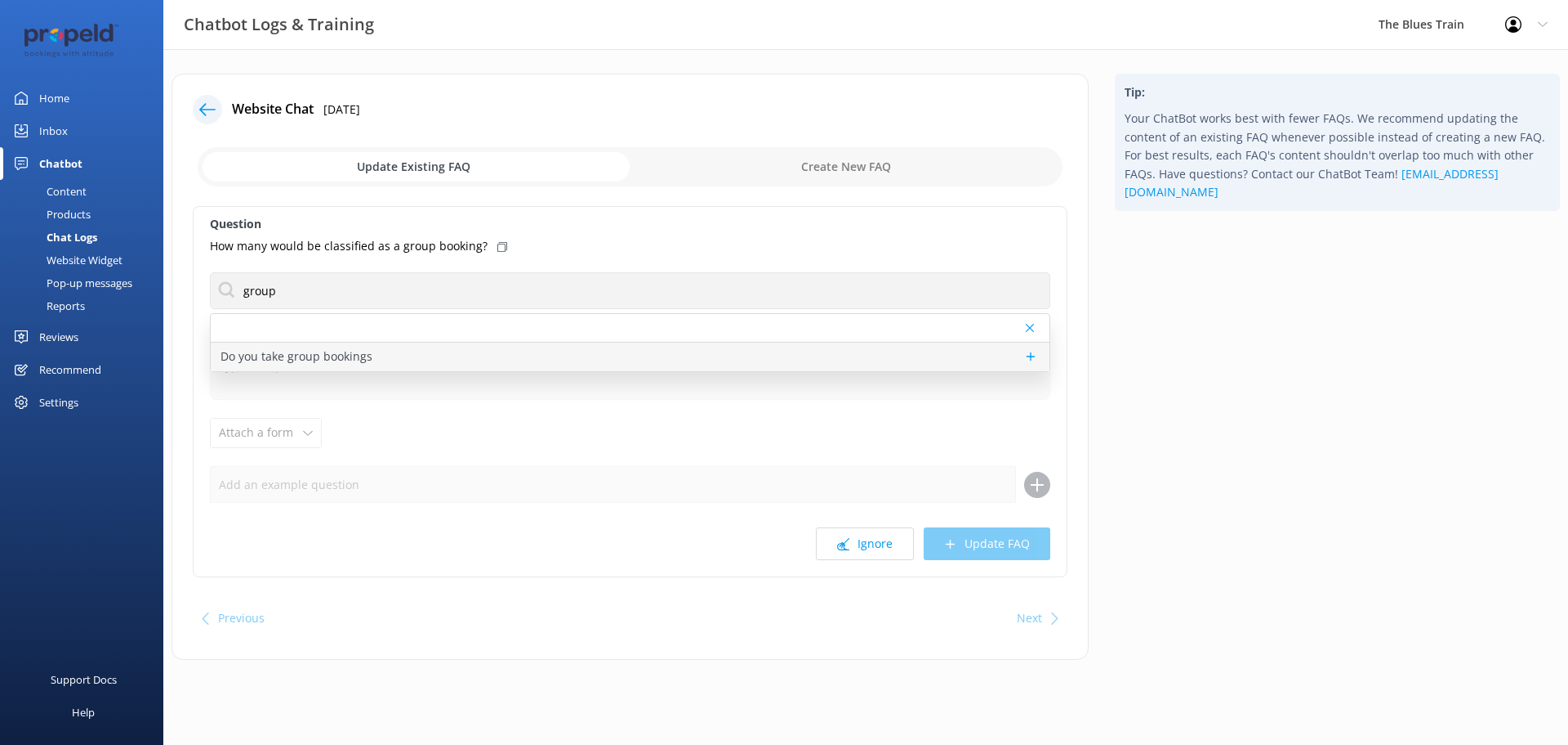
click at [522, 359] on div "Do you take group bookings" at bounding box center [630, 357] width 839 height 29
type textarea "Groups are welcome to join a scheduled tour, depending on the size of your grou…"
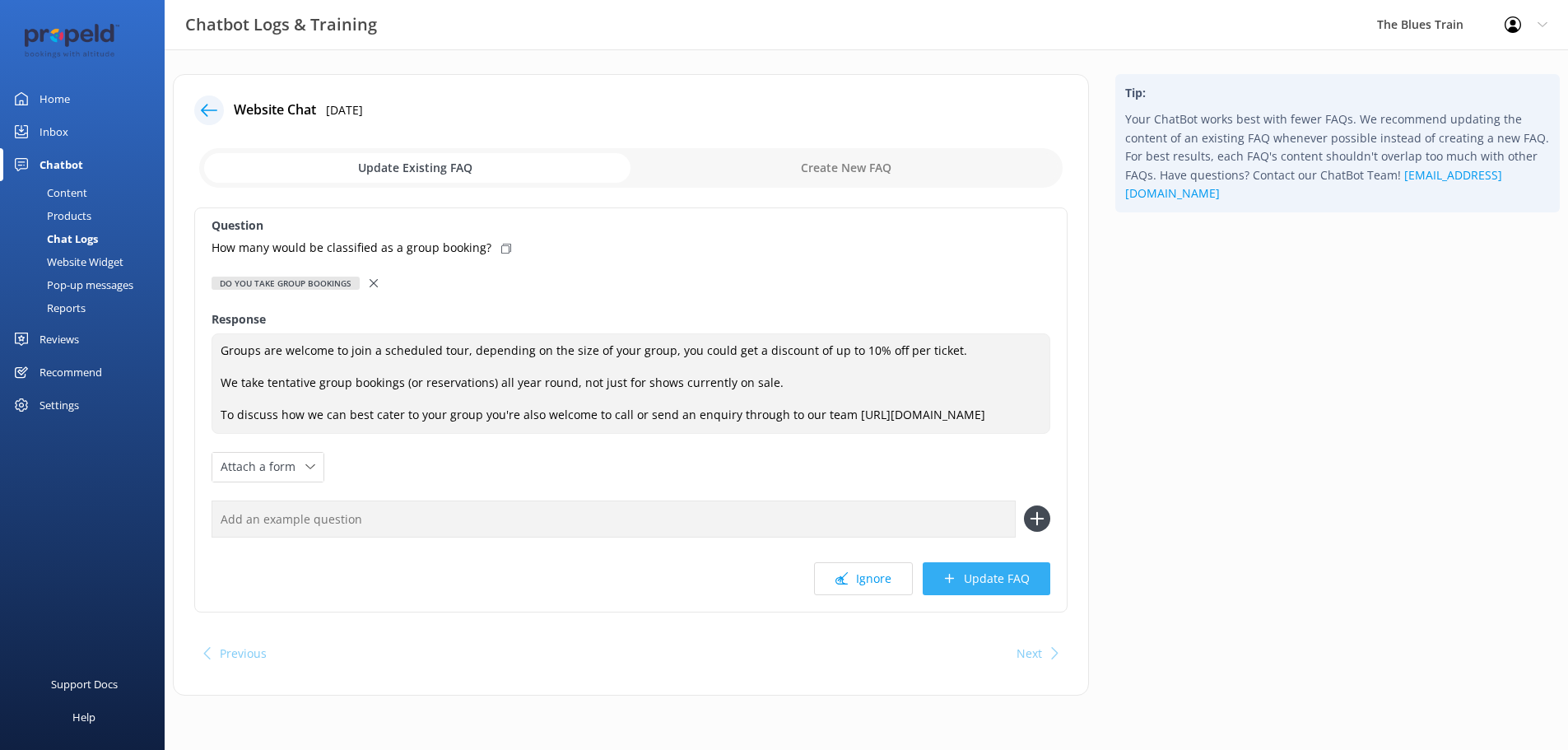
click at [984, 594] on button "Update FAQ" at bounding box center [986, 578] width 128 height 33
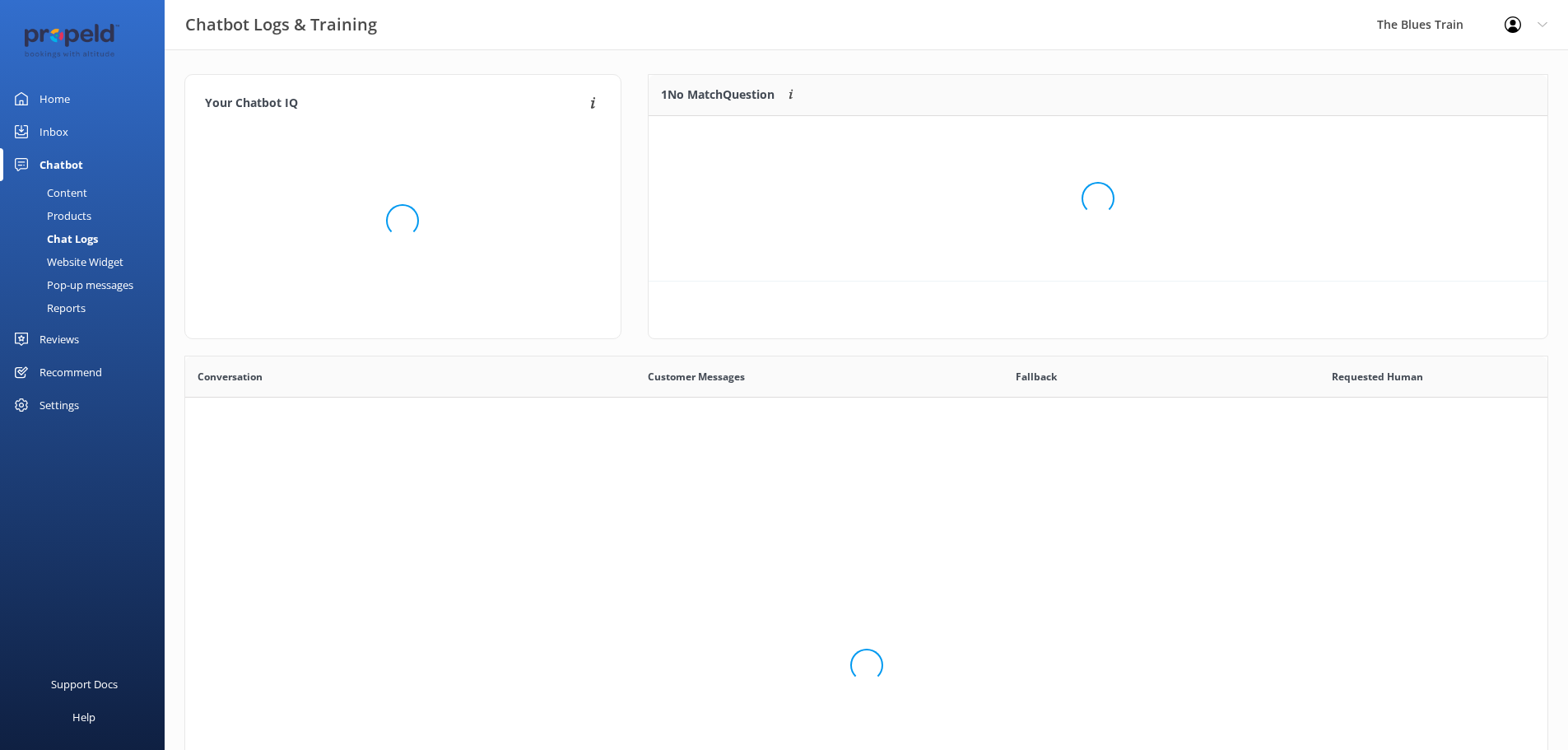
scroll to position [565, 1350]
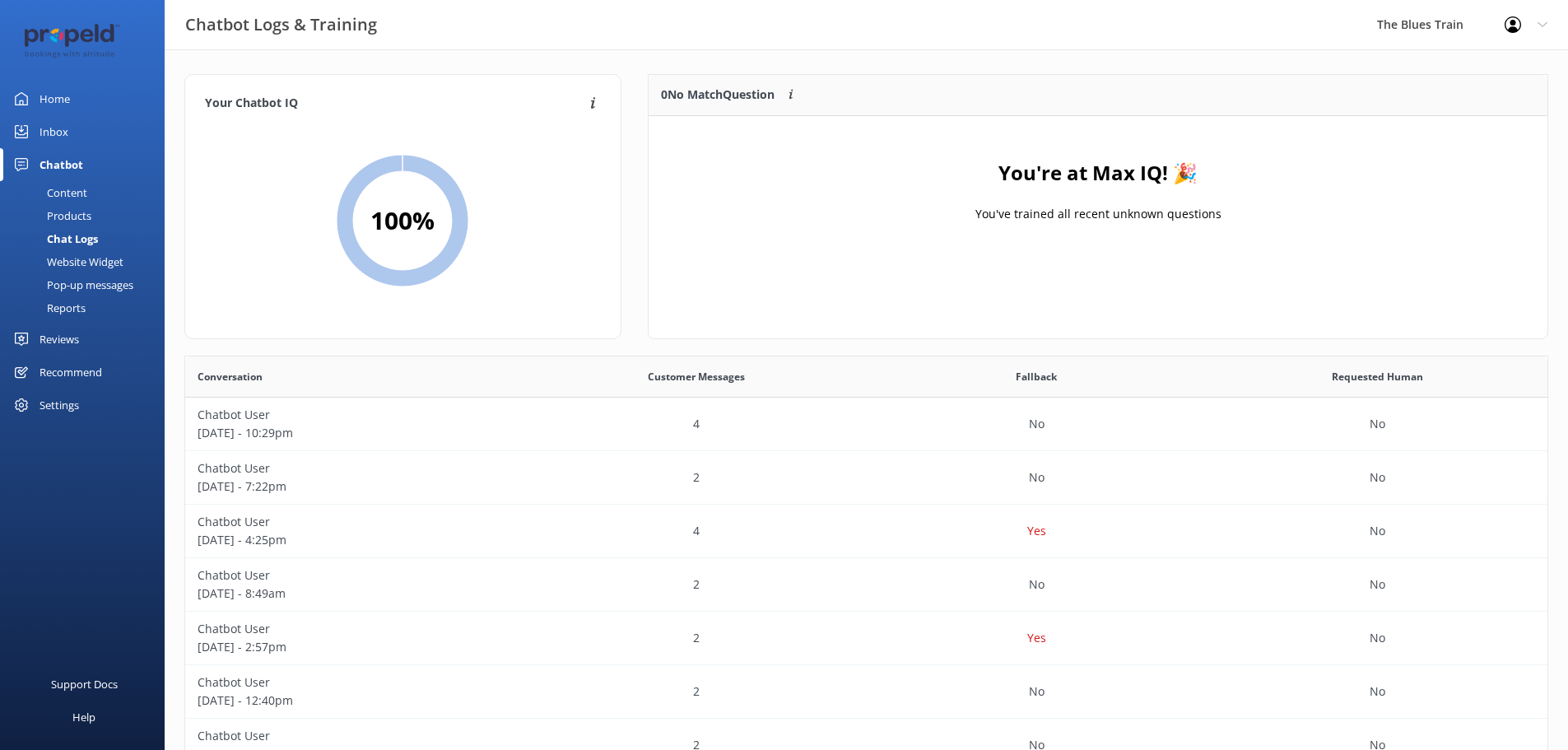
click at [47, 130] on div "Inbox" at bounding box center [54, 131] width 29 height 33
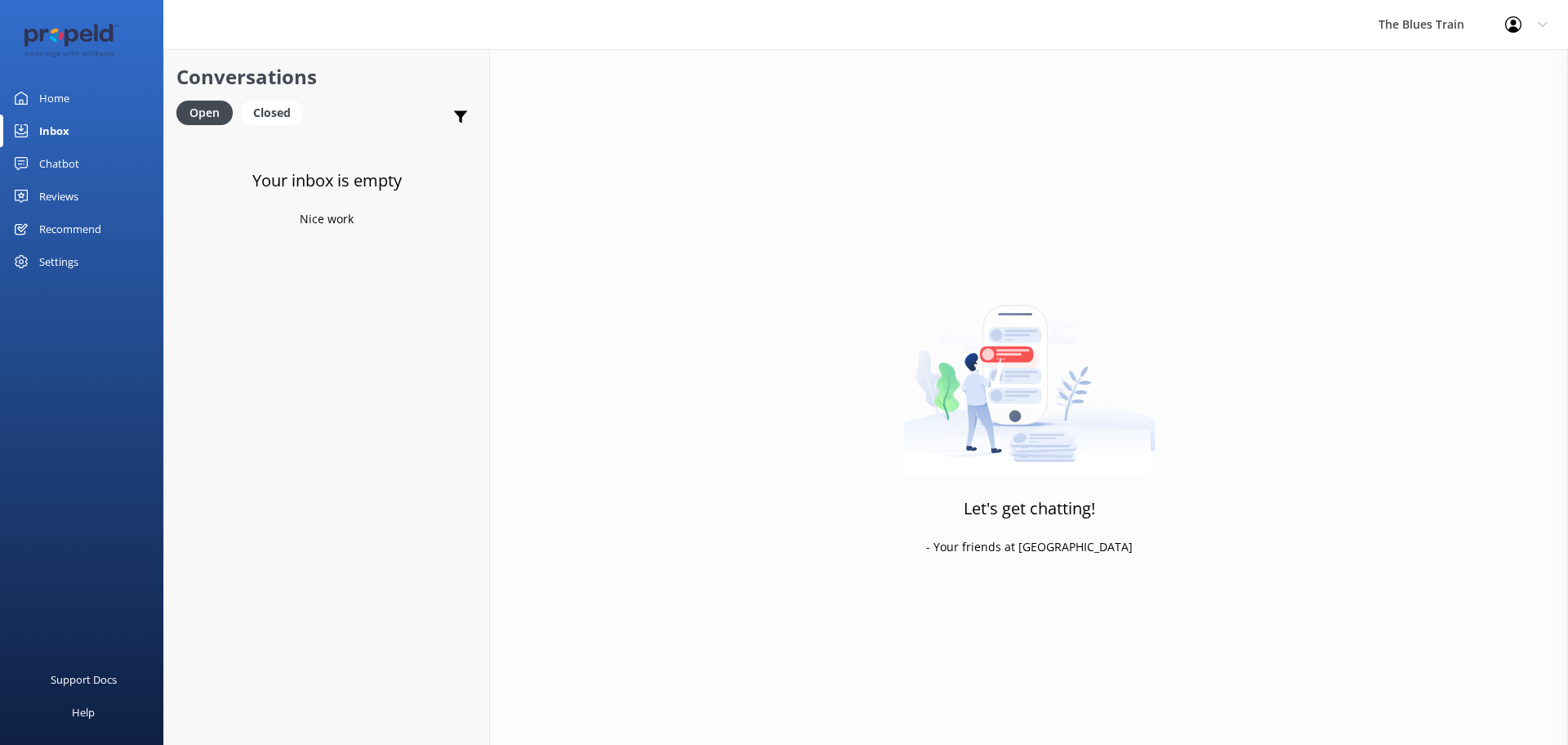
click at [57, 98] on div "Home" at bounding box center [55, 97] width 30 height 33
